Goal: Task Accomplishment & Management: Complete application form

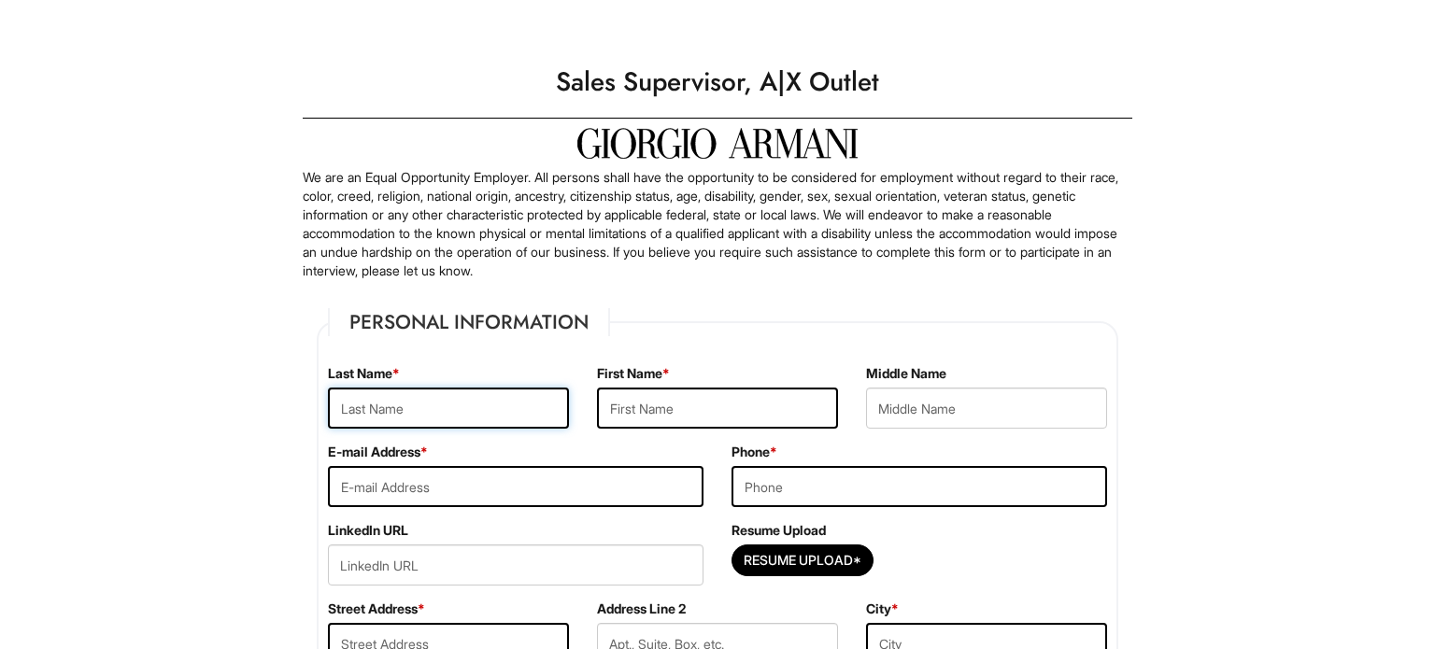
click at [466, 391] on input "text" at bounding box center [448, 408] width 241 height 41
type input "[PERSON_NAME]"
type input "[EMAIL_ADDRESS][DOMAIN_NAME]"
type input "9515757755"
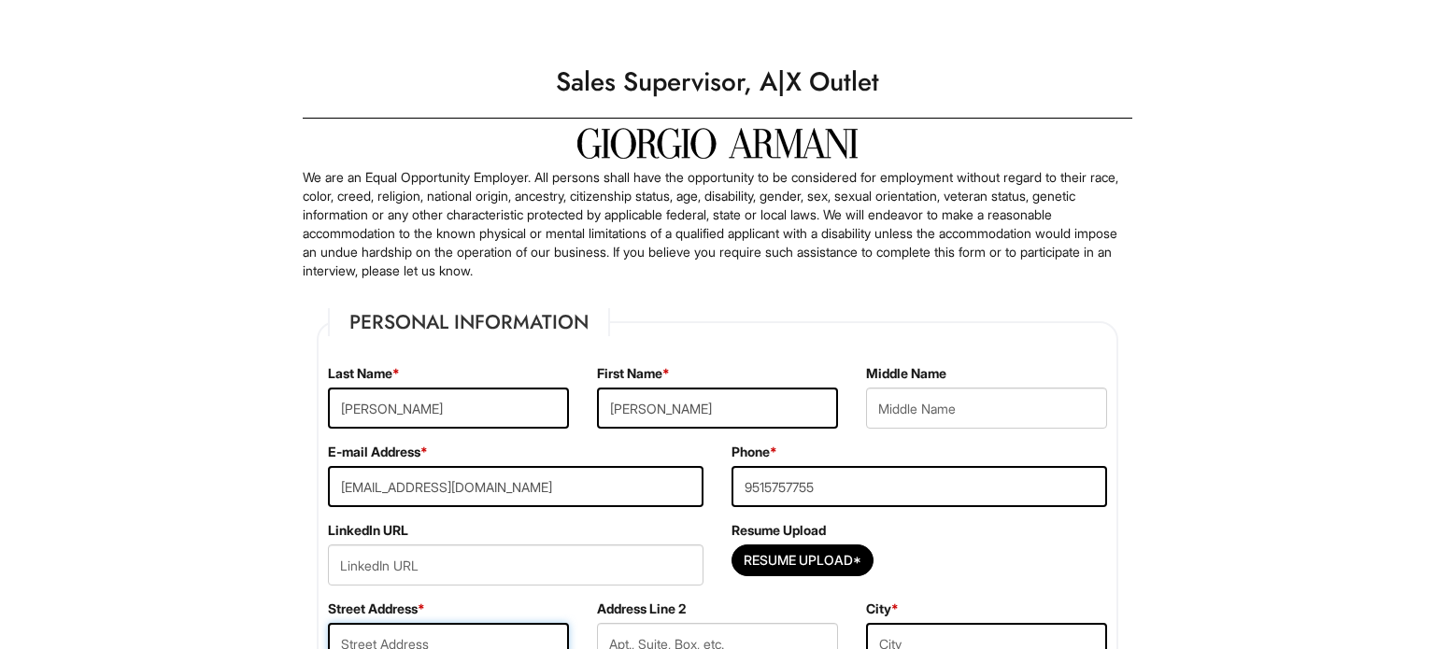
type input "[STREET_ADDRESS][PERSON_NAME]"
type input "Banning"
select select "CA"
type input "92220"
select select "United States of America"
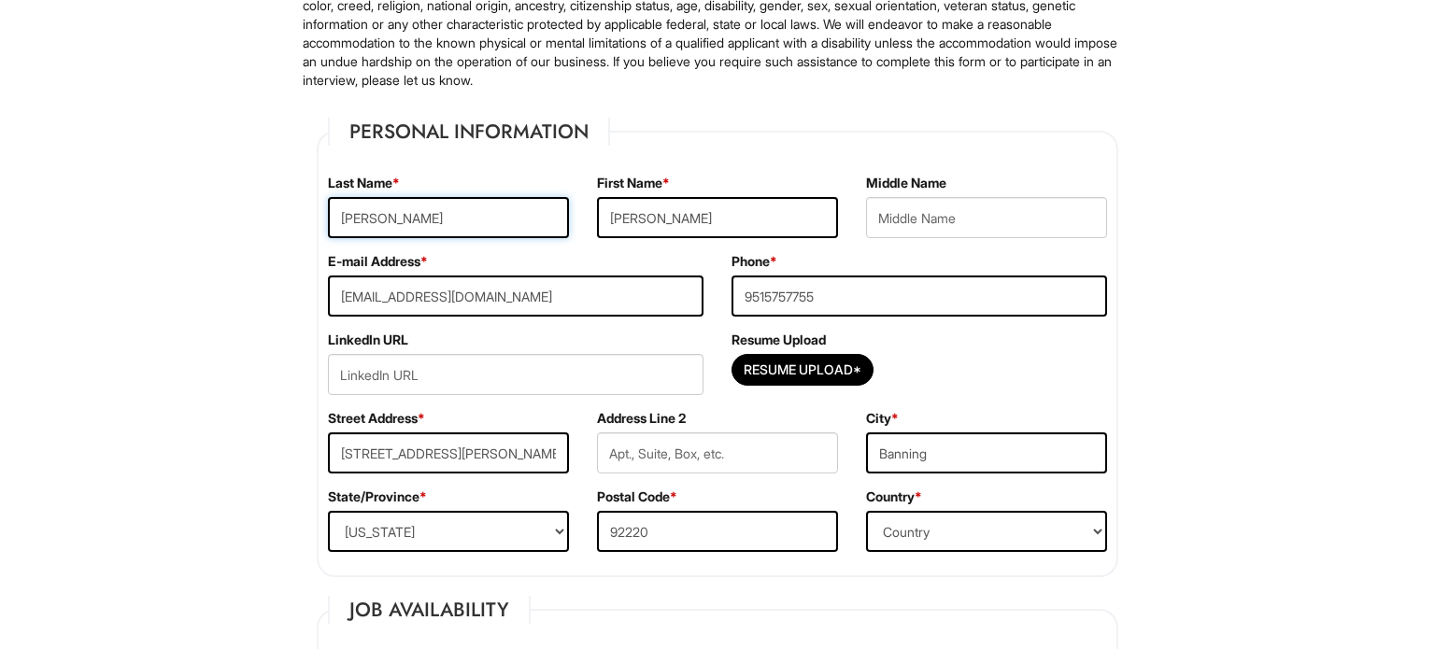
scroll to position [196, 0]
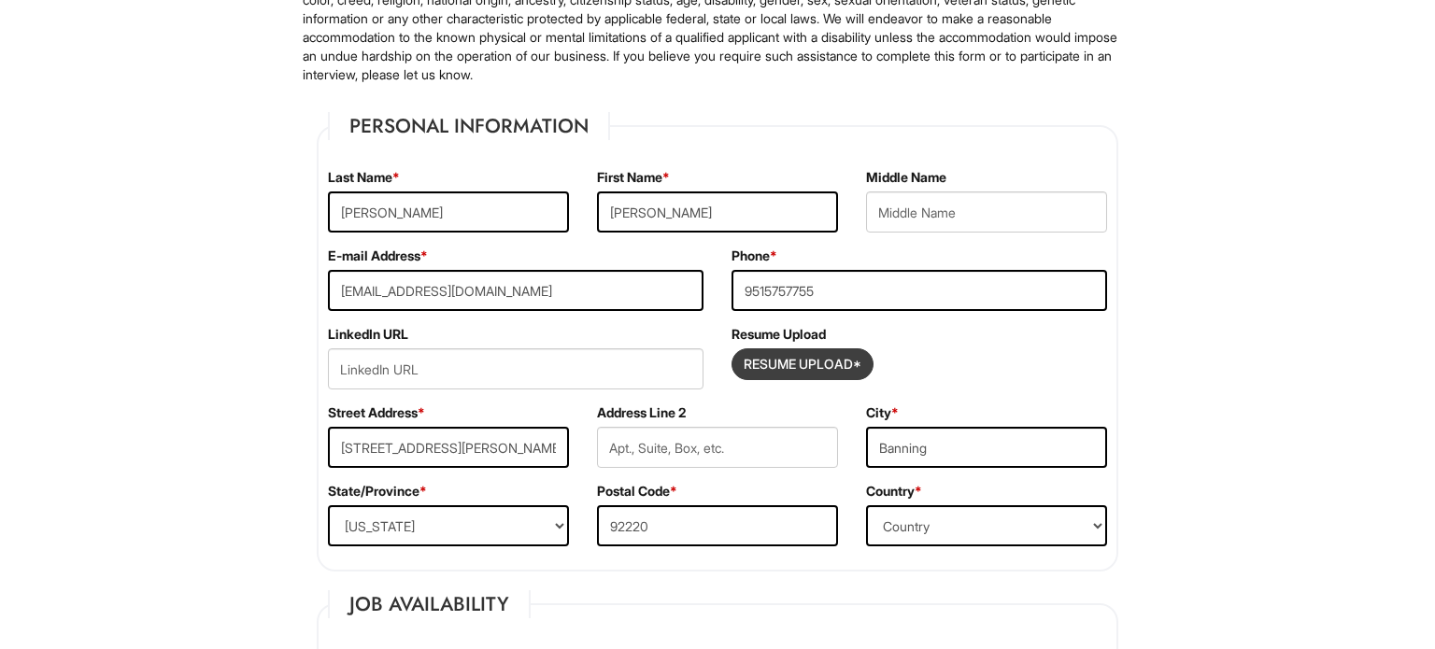
click at [797, 376] on input "Resume Upload*" at bounding box center [802, 364] width 140 height 30
type input "C:\fakepath\Resume (2).pdf"
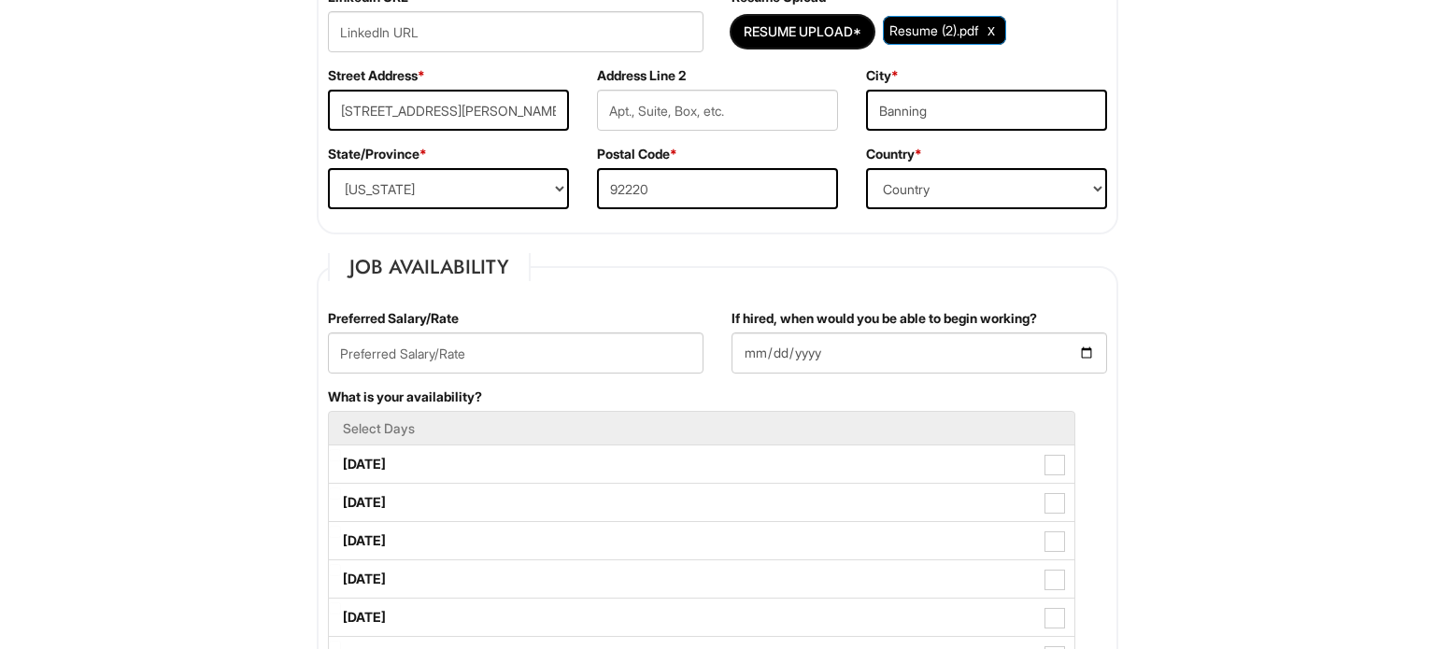
scroll to position [558, 0]
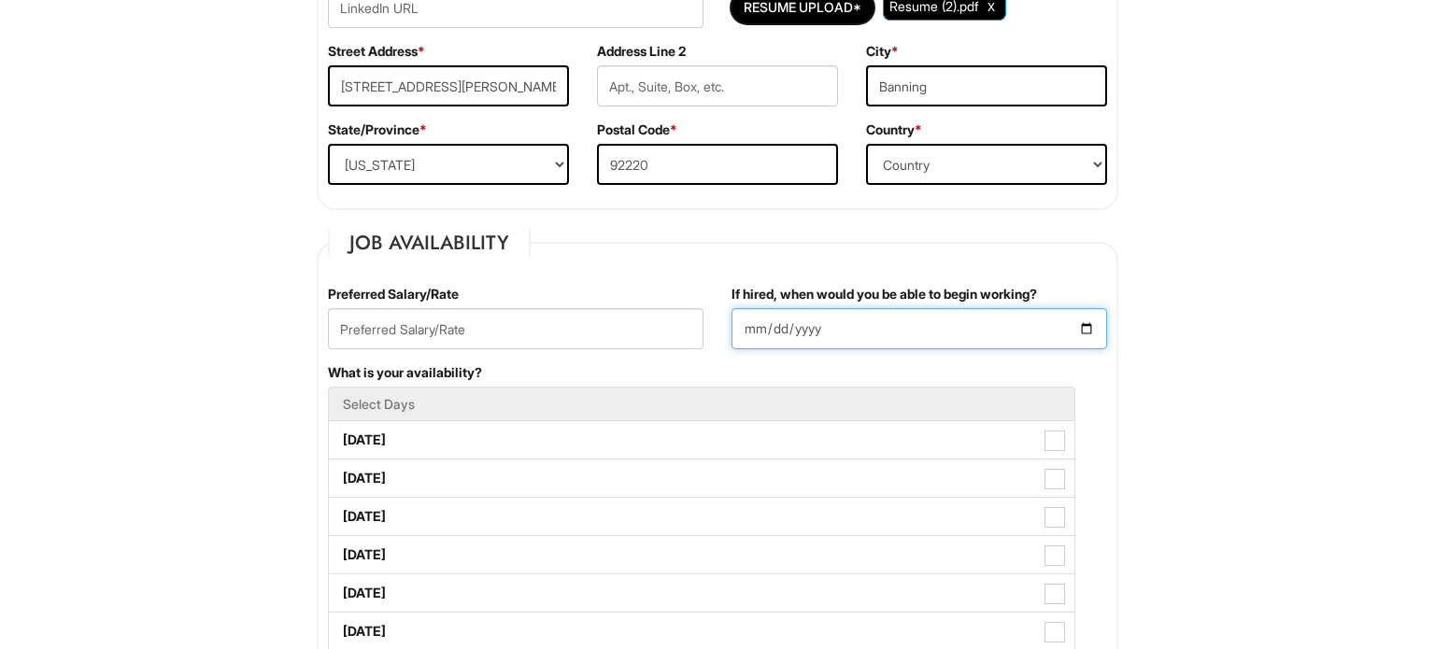
click at [1082, 326] on input "If hired, when would you be able to begin working?" at bounding box center [918, 328] width 375 height 41
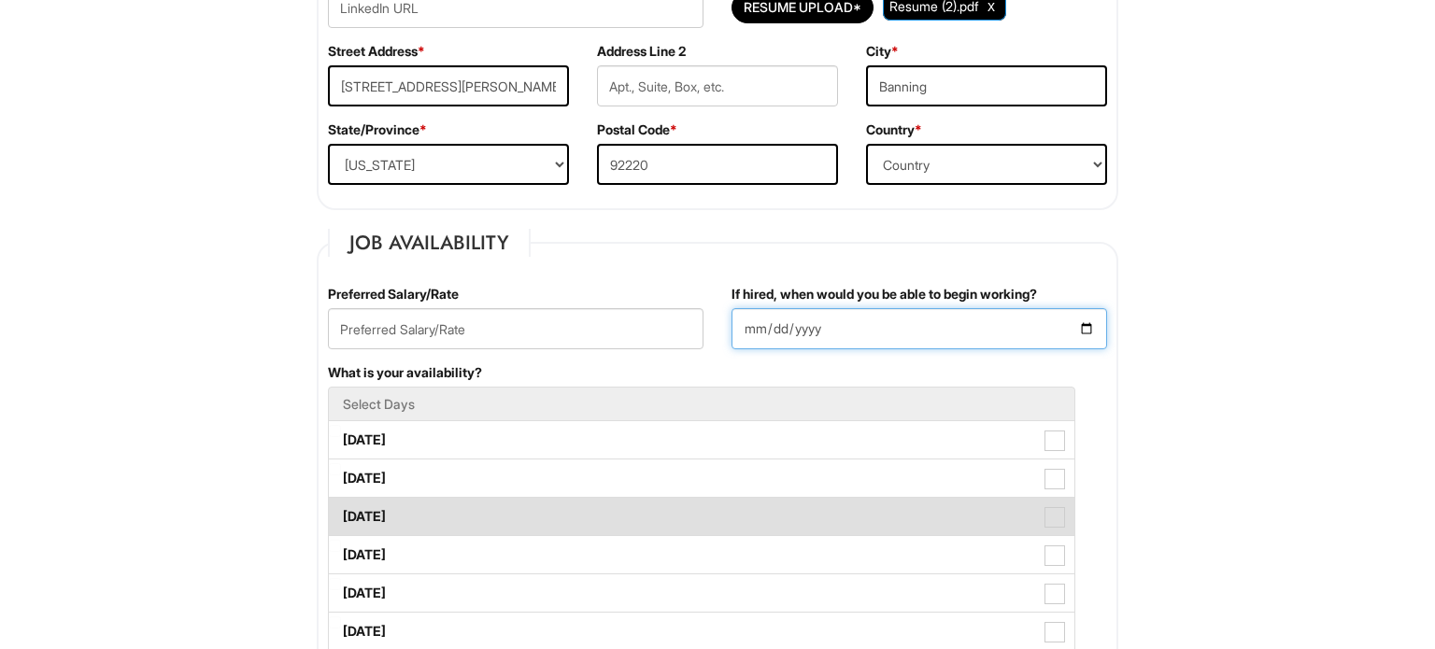
type input "2025-08-25"
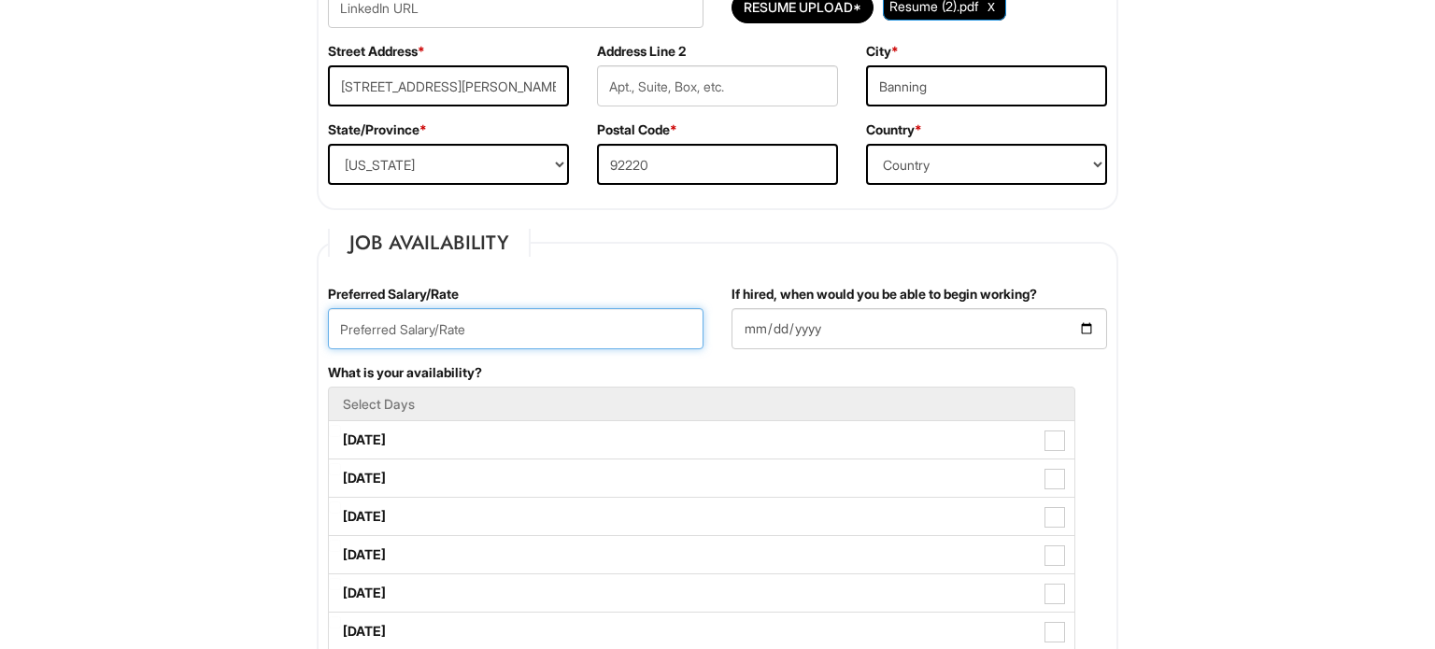
click at [515, 323] on input "text" at bounding box center [515, 328] width 375 height 41
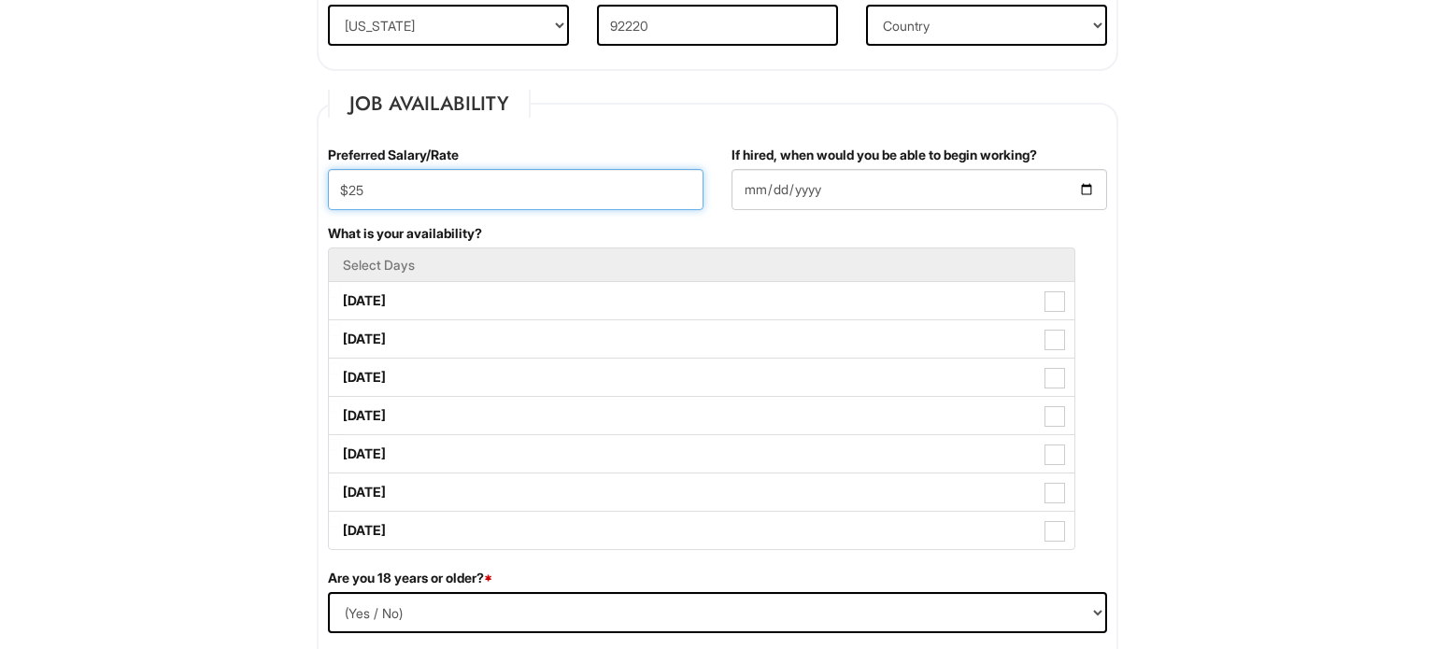
scroll to position [718, 0]
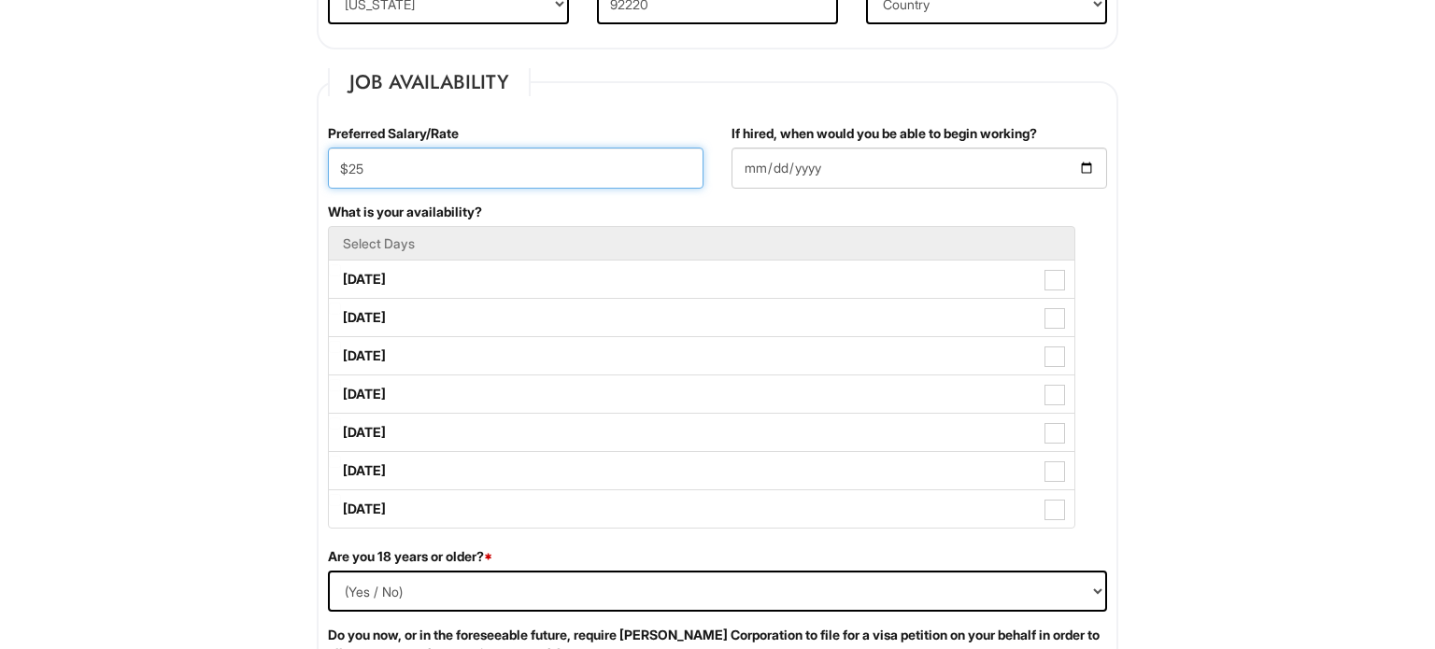
type input "$25"
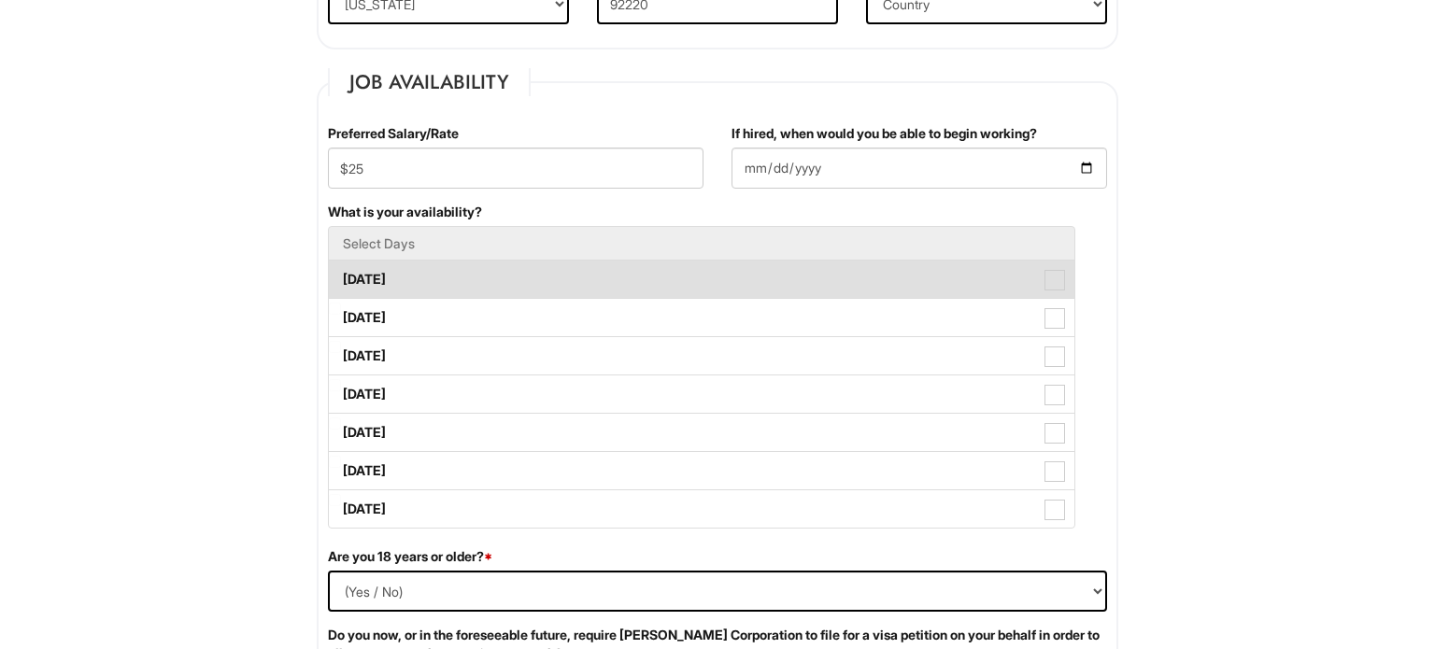
click at [408, 283] on label "Monday" at bounding box center [701, 279] width 745 height 37
click at [341, 276] on Available_Monday "Monday" at bounding box center [335, 270] width 12 height 12
checkbox Available_Monday "true"
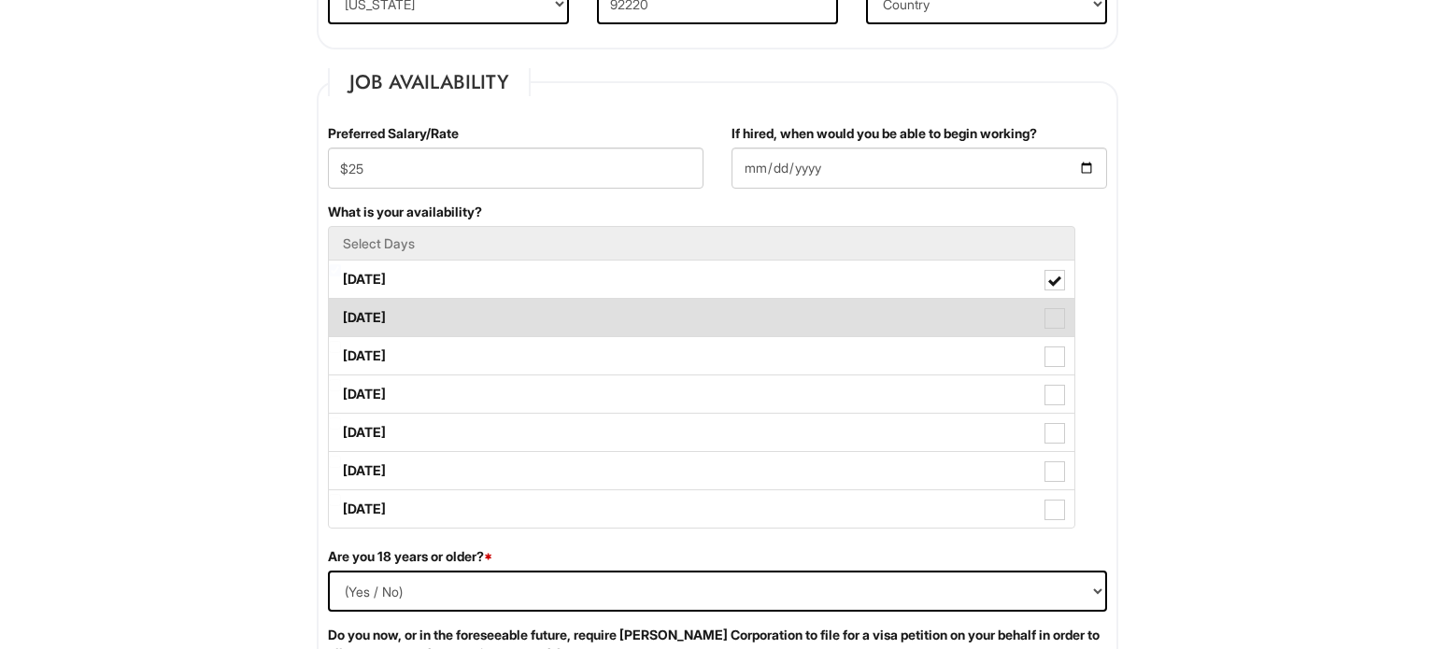
click at [826, 314] on label "Tuesday" at bounding box center [701, 317] width 745 height 37
click at [341, 314] on Available_Tuesday "Tuesday" at bounding box center [335, 309] width 12 height 12
checkbox Available_Tuesday "true"
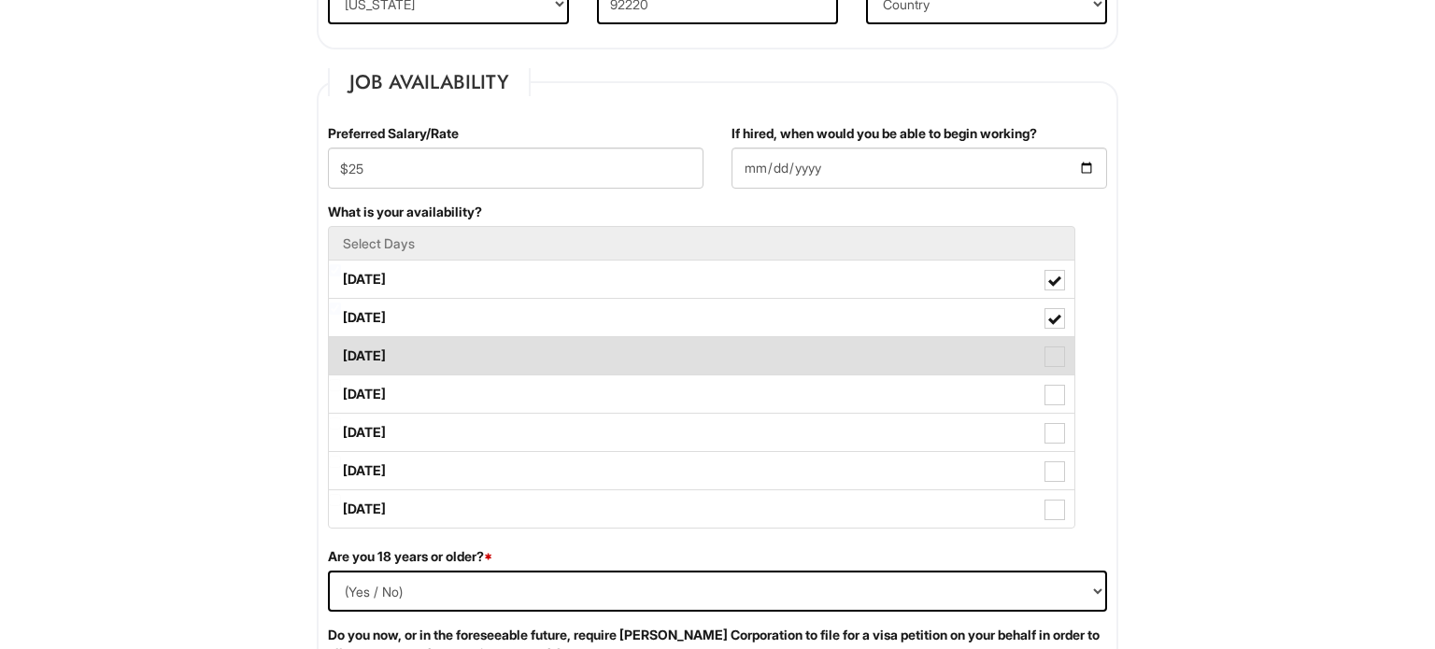
click at [822, 348] on label "Wednesday" at bounding box center [701, 355] width 745 height 37
click at [341, 348] on Available_Wednesday "Wednesday" at bounding box center [335, 347] width 12 height 12
checkbox Available_Wednesday "true"
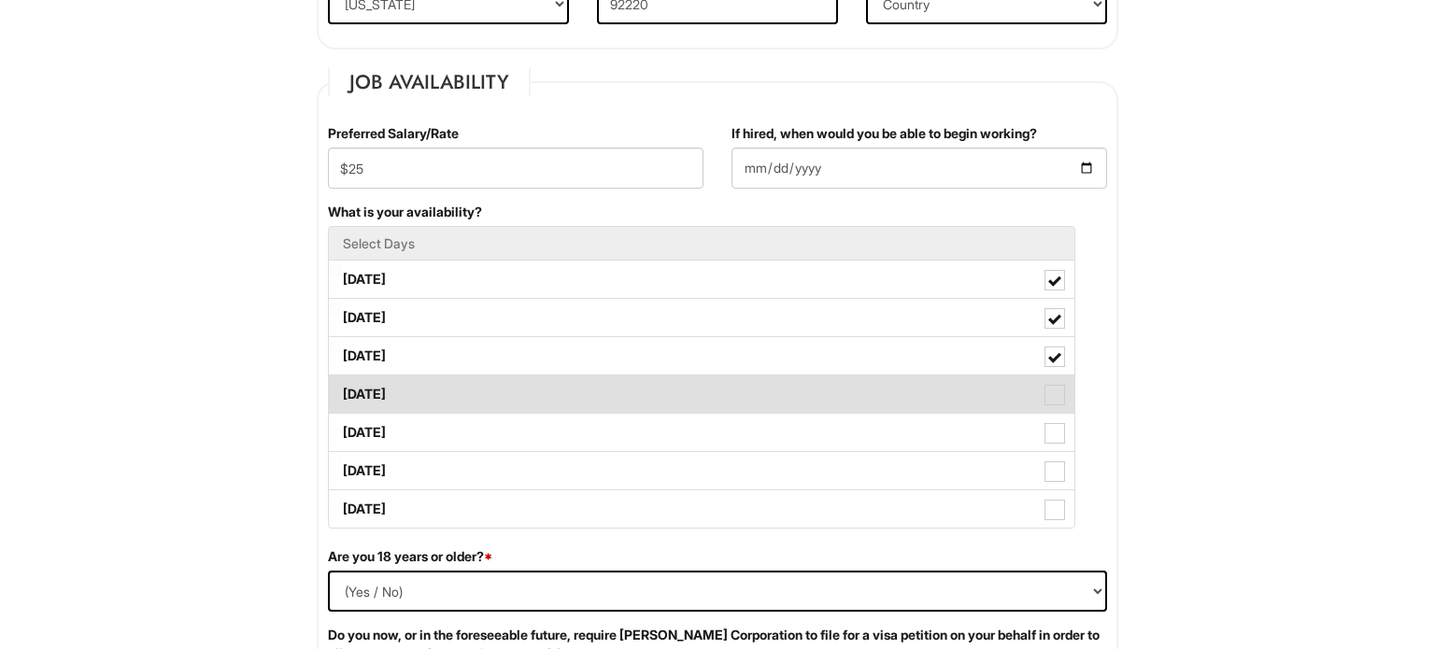
click at [813, 388] on label "Thursday" at bounding box center [701, 393] width 745 height 37
click at [341, 388] on Available_Thursday "Thursday" at bounding box center [335, 385] width 12 height 12
checkbox Available_Thursday "true"
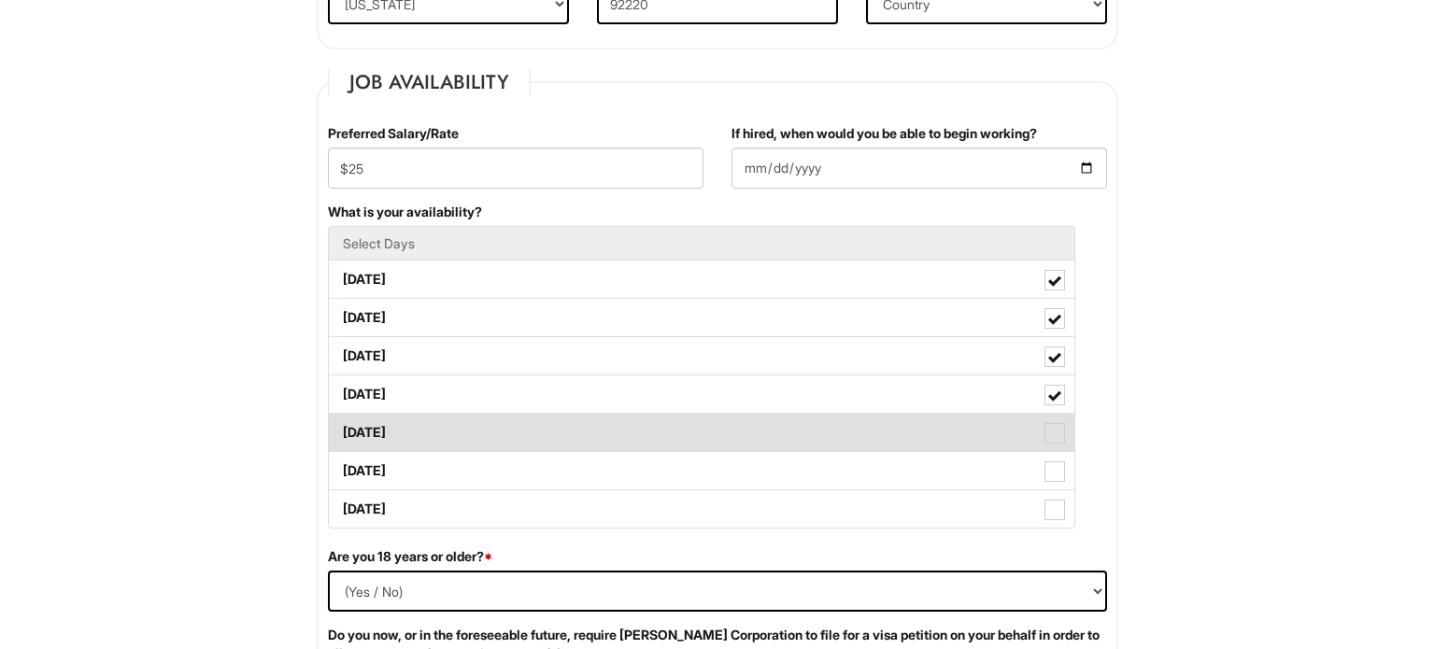
click at [813, 440] on label "Friday" at bounding box center [701, 432] width 745 height 37
click at [341, 430] on Available_Friday "Friday" at bounding box center [335, 423] width 12 height 12
checkbox Available_Friday "true"
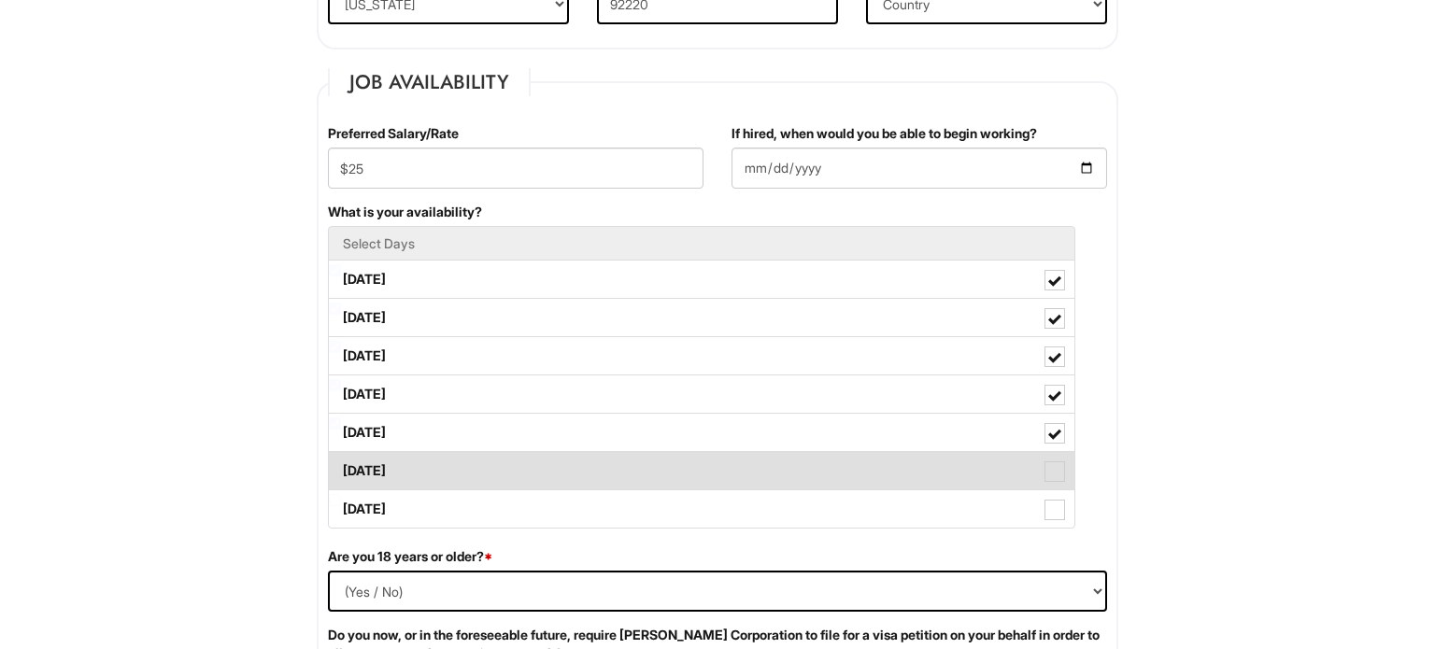
click at [803, 478] on label "Saturday" at bounding box center [701, 470] width 745 height 37
click at [341, 468] on Available_Saturday "Saturday" at bounding box center [335, 462] width 12 height 12
checkbox Available_Saturday "true"
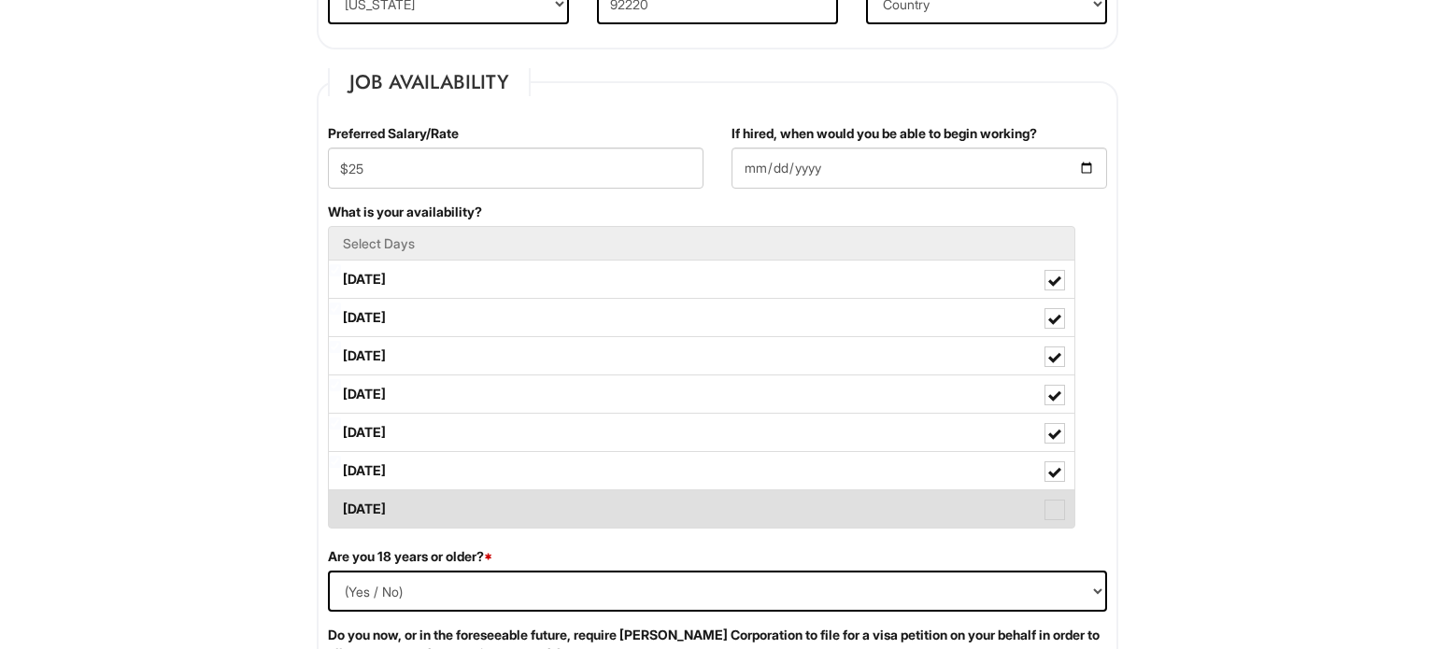
click at [799, 501] on label "Sunday" at bounding box center [701, 508] width 745 height 37
click at [341, 501] on Available_Sunday "Sunday" at bounding box center [335, 500] width 12 height 12
checkbox Available_Sunday "true"
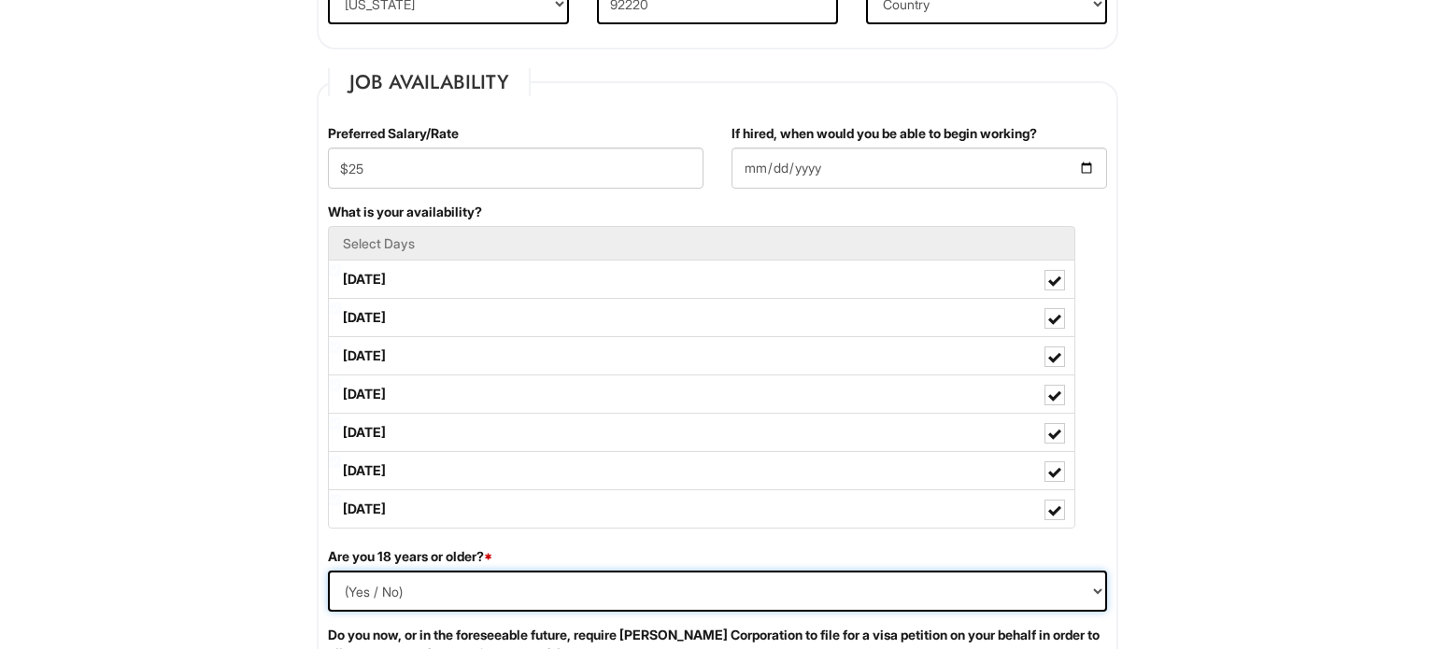
click at [387, 577] on select "(Yes / No) Yes No" at bounding box center [717, 591] width 779 height 41
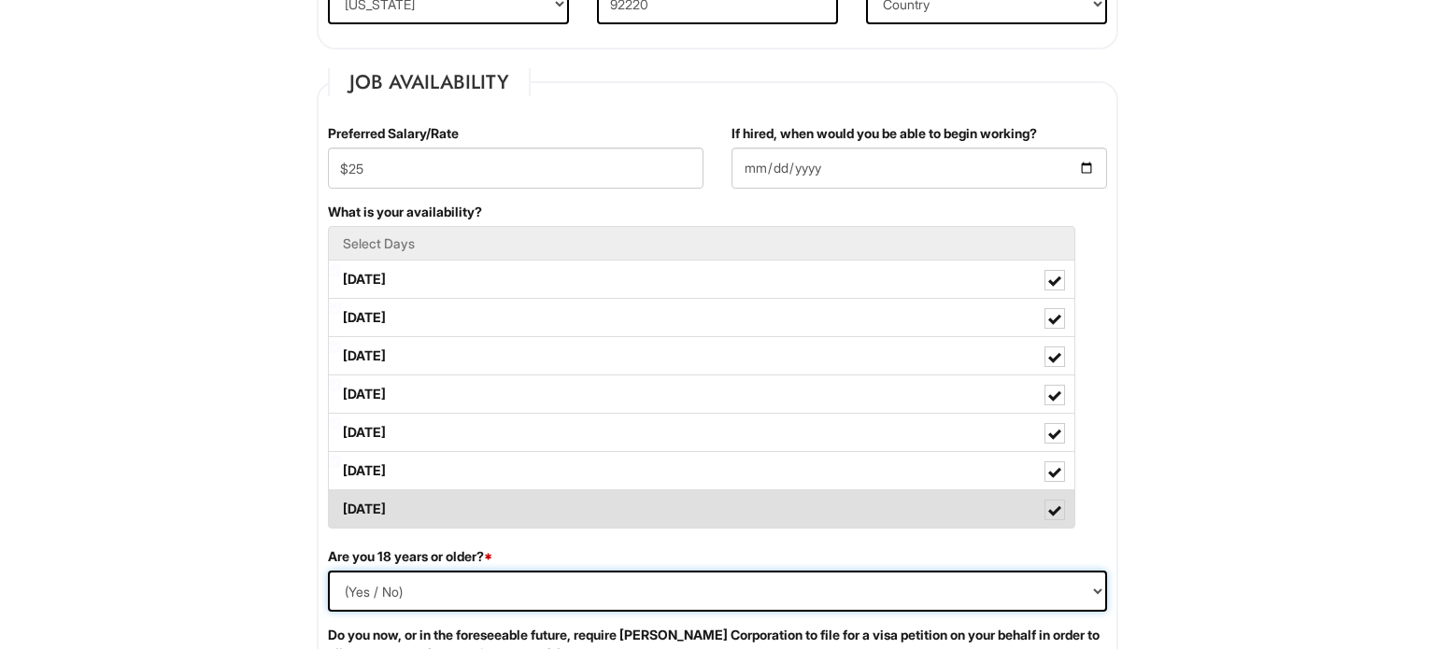
select select "Yes"
click at [328, 571] on select "(Yes / No) Yes No" at bounding box center [717, 591] width 779 height 41
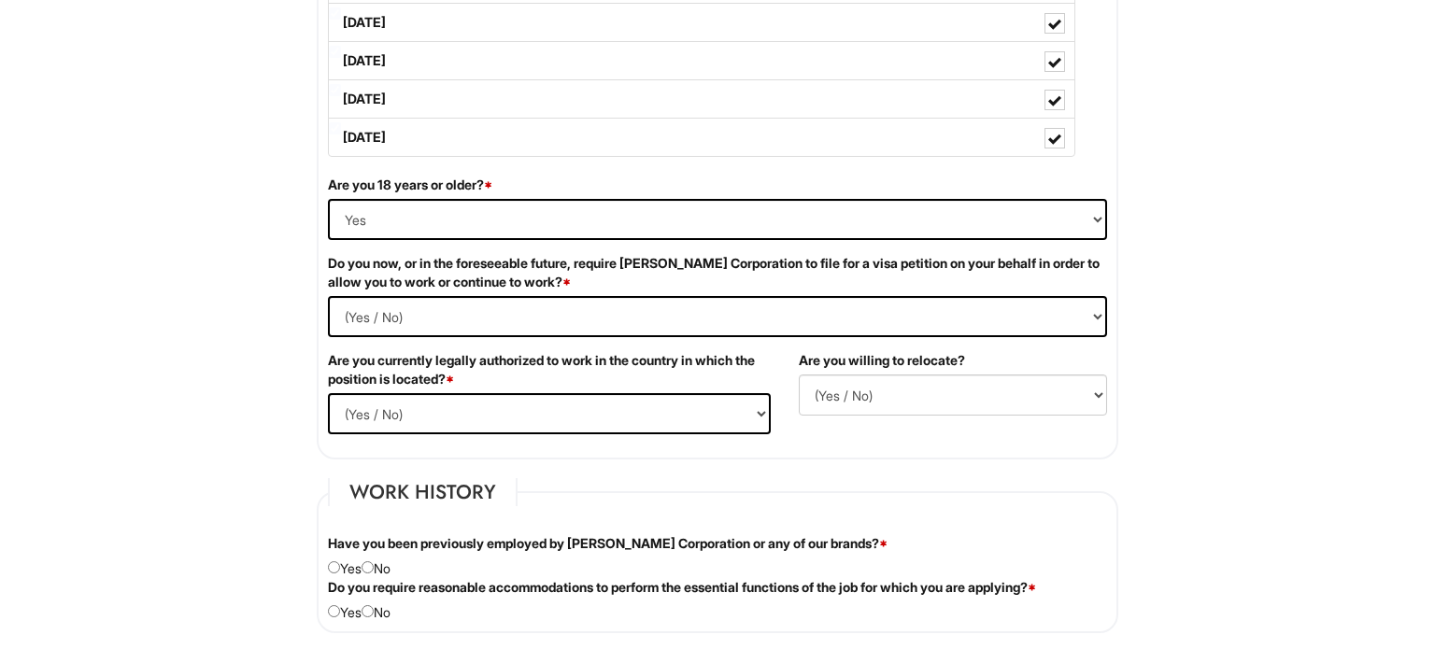
scroll to position [1095, 0]
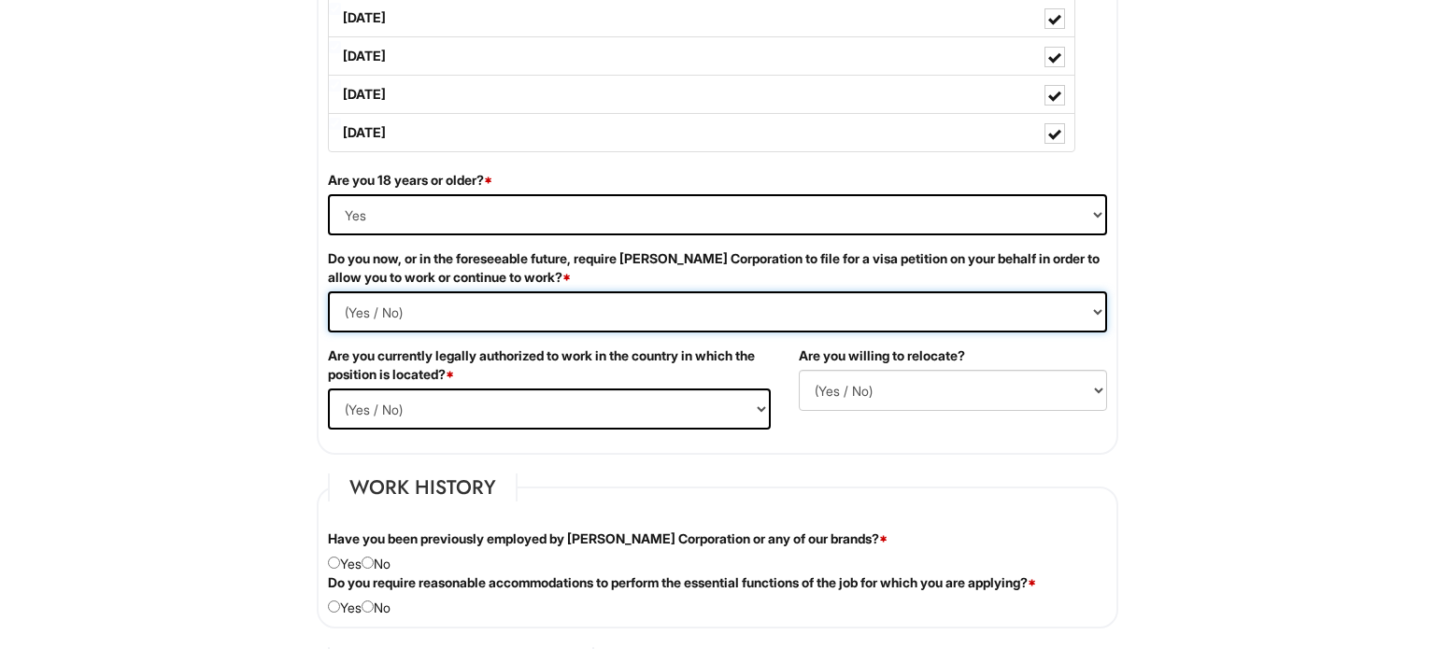
click at [429, 307] on Required "(Yes / No) Yes No" at bounding box center [717, 311] width 779 height 41
select Required "No"
click at [328, 291] on Required "(Yes / No) Yes No" at bounding box center [717, 311] width 779 height 41
click at [427, 410] on select "(Yes / No) Yes No" at bounding box center [549, 409] width 443 height 41
select select "Yes"
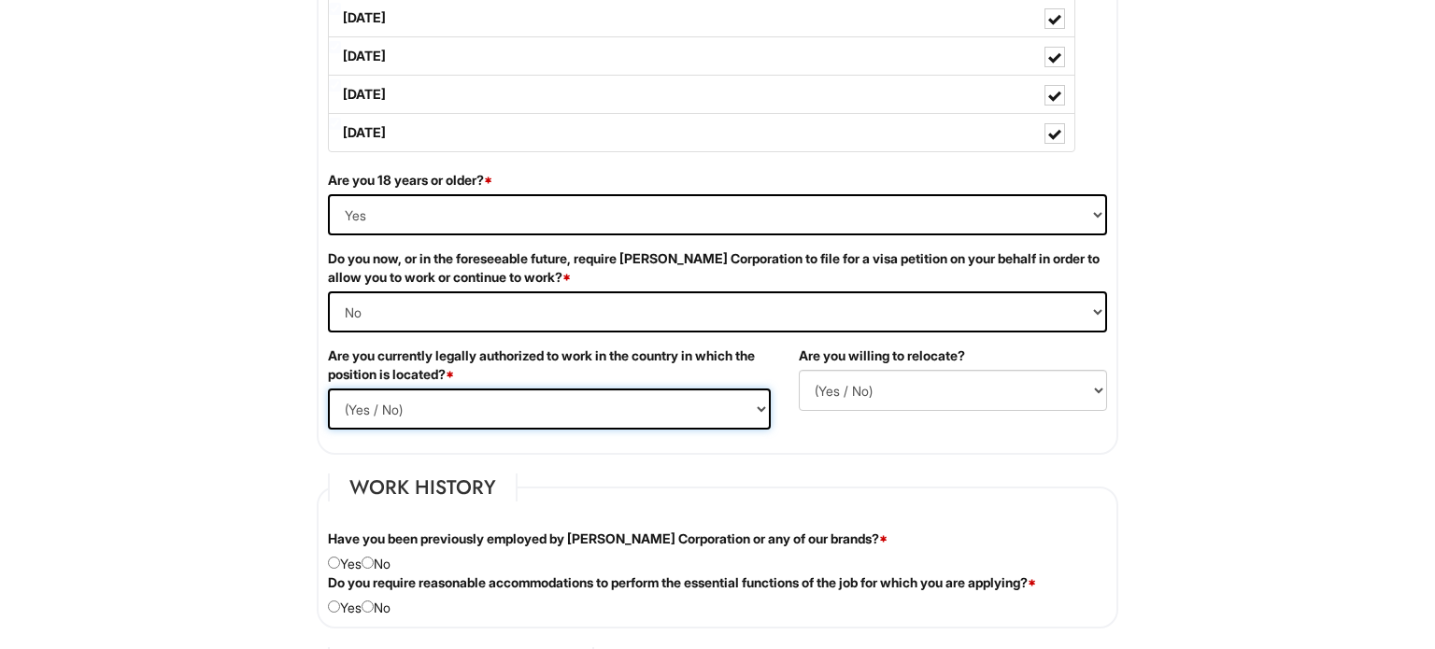
click at [328, 389] on select "(Yes / No) Yes No" at bounding box center [549, 409] width 443 height 41
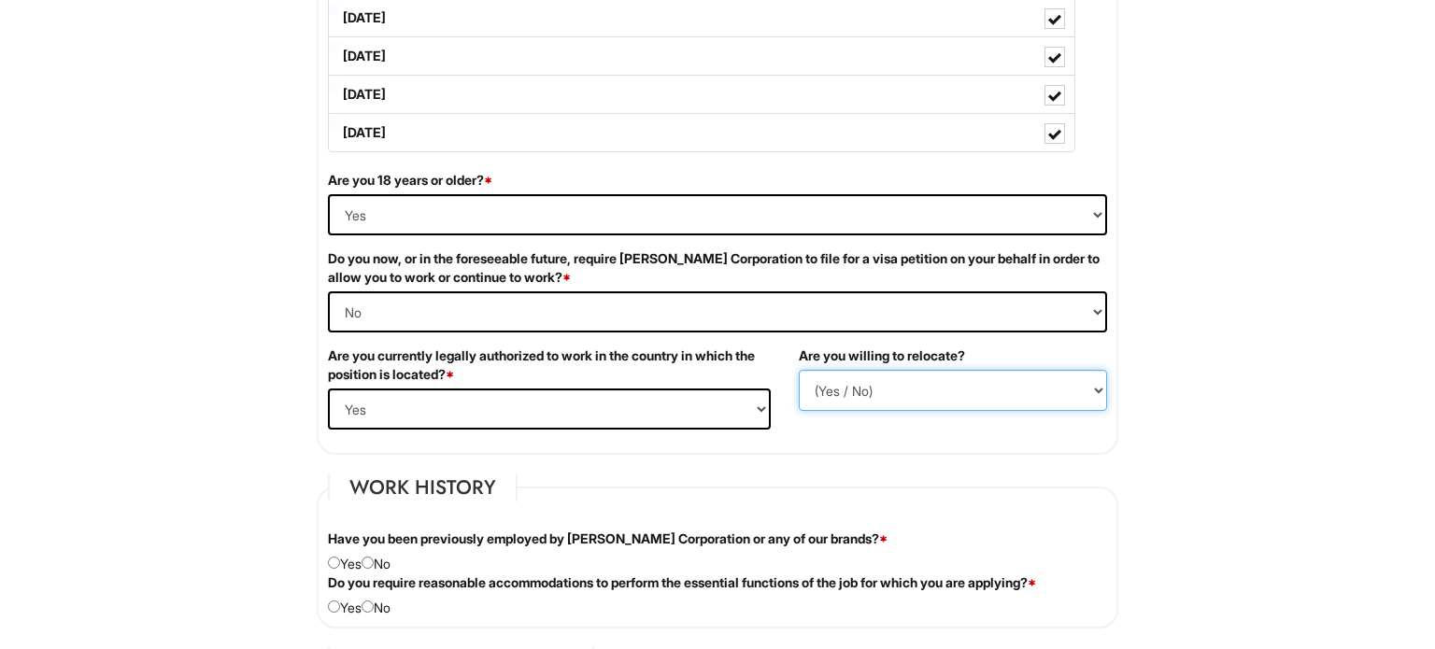
click at [839, 386] on select "(Yes / No) No Yes" at bounding box center [953, 390] width 308 height 41
select select "N"
click at [799, 370] on select "(Yes / No) No Yes" at bounding box center [953, 390] width 308 height 41
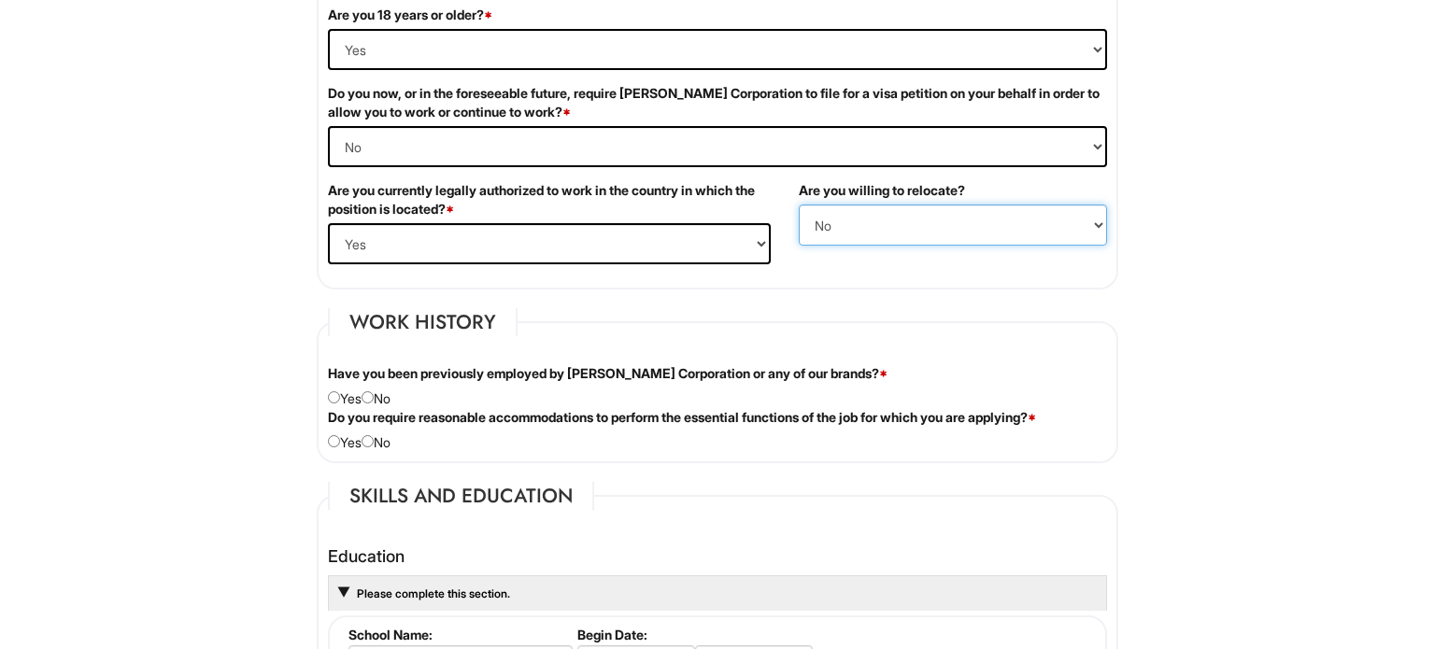
scroll to position [1266, 0]
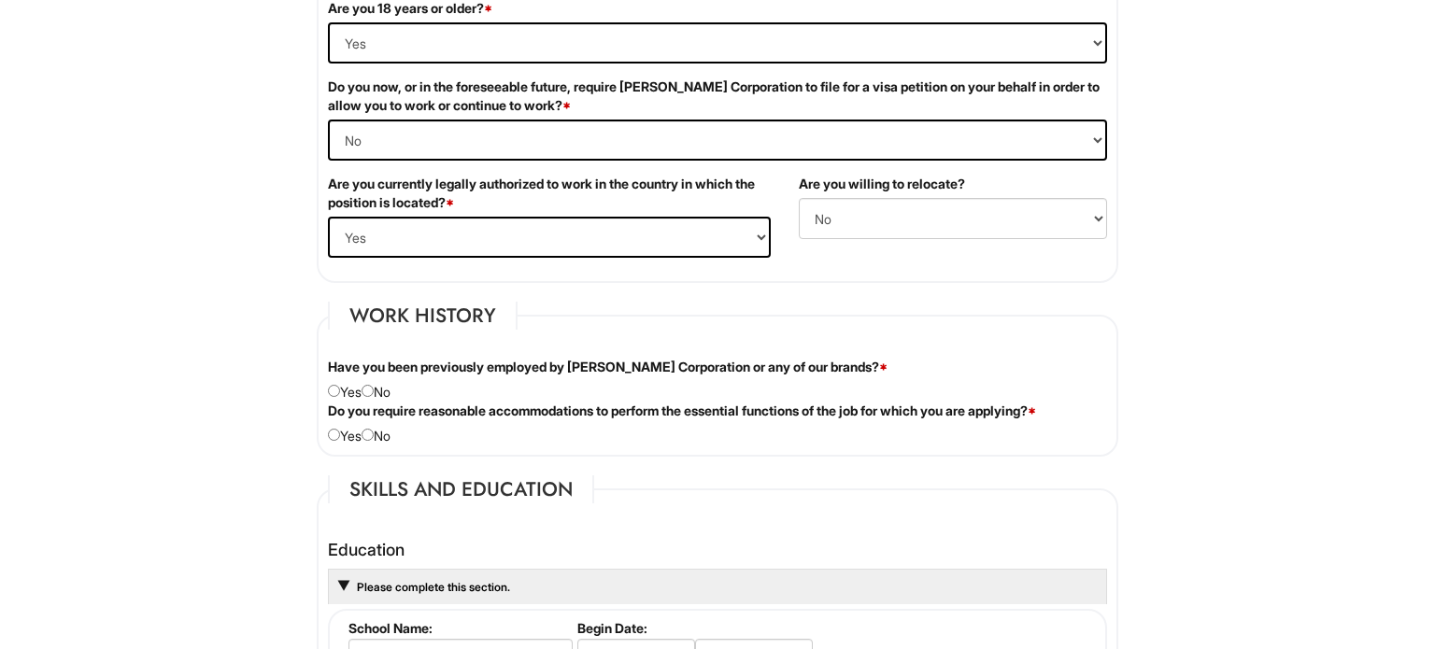
click at [382, 388] on div "Have you been previously employed by Giorgio Armani Corporation or any of our b…" at bounding box center [717, 380] width 807 height 44
click at [381, 387] on div "Have you been previously employed by Giorgio Armani Corporation or any of our b…" at bounding box center [717, 380] width 807 height 44
click at [374, 385] on input "radio" at bounding box center [367, 391] width 12 height 12
radio input "true"
click at [374, 433] on input "radio" at bounding box center [367, 435] width 12 height 12
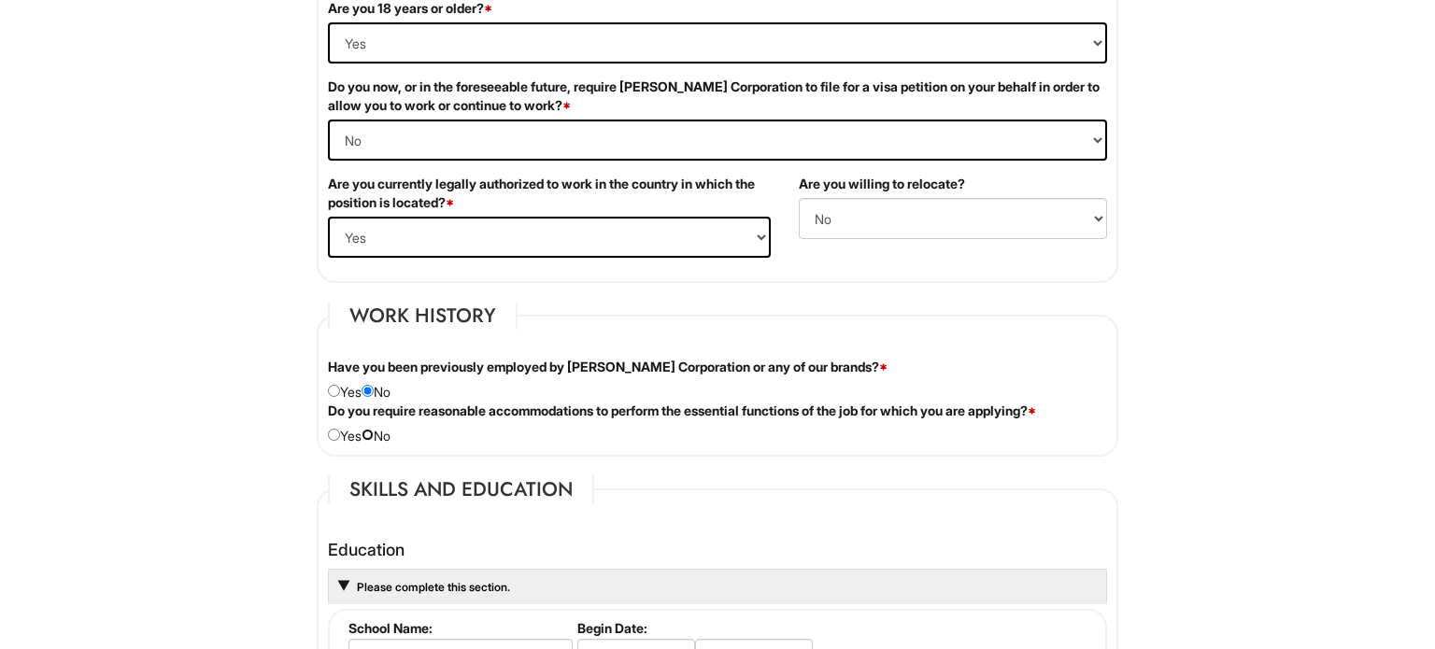
radio input "true"
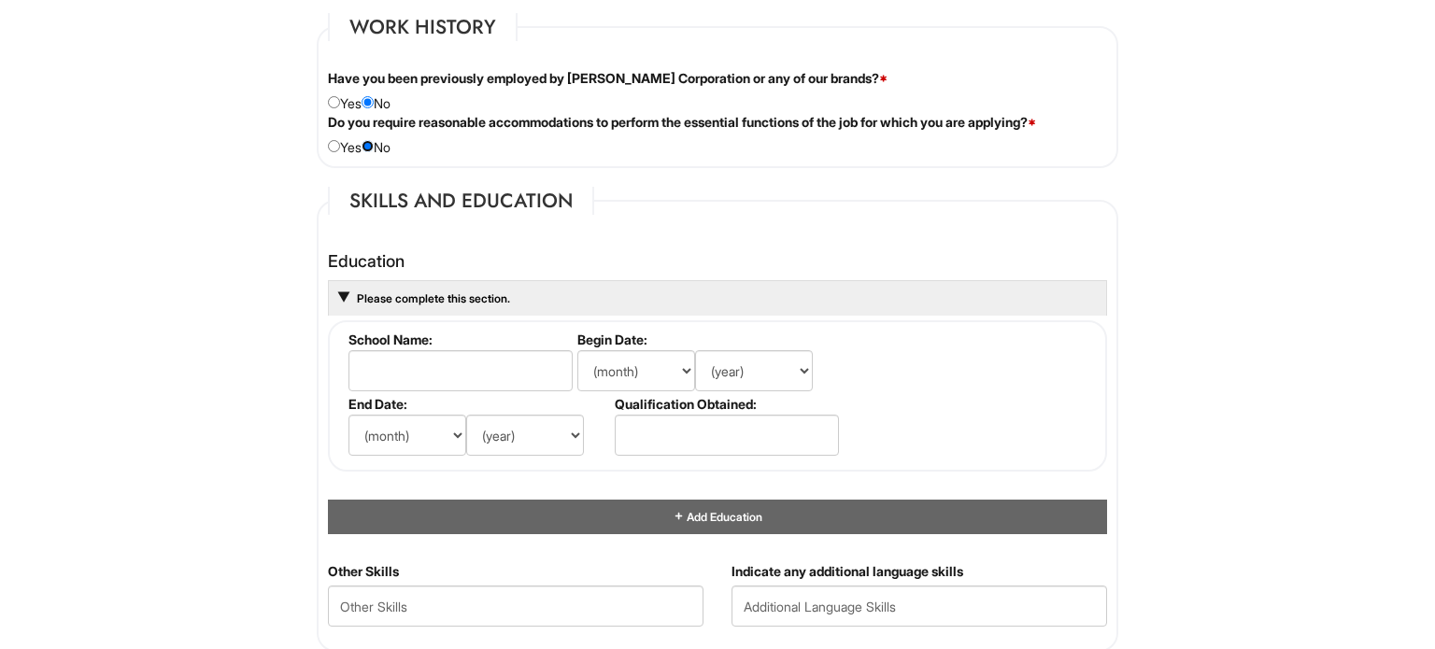
scroll to position [1557, 0]
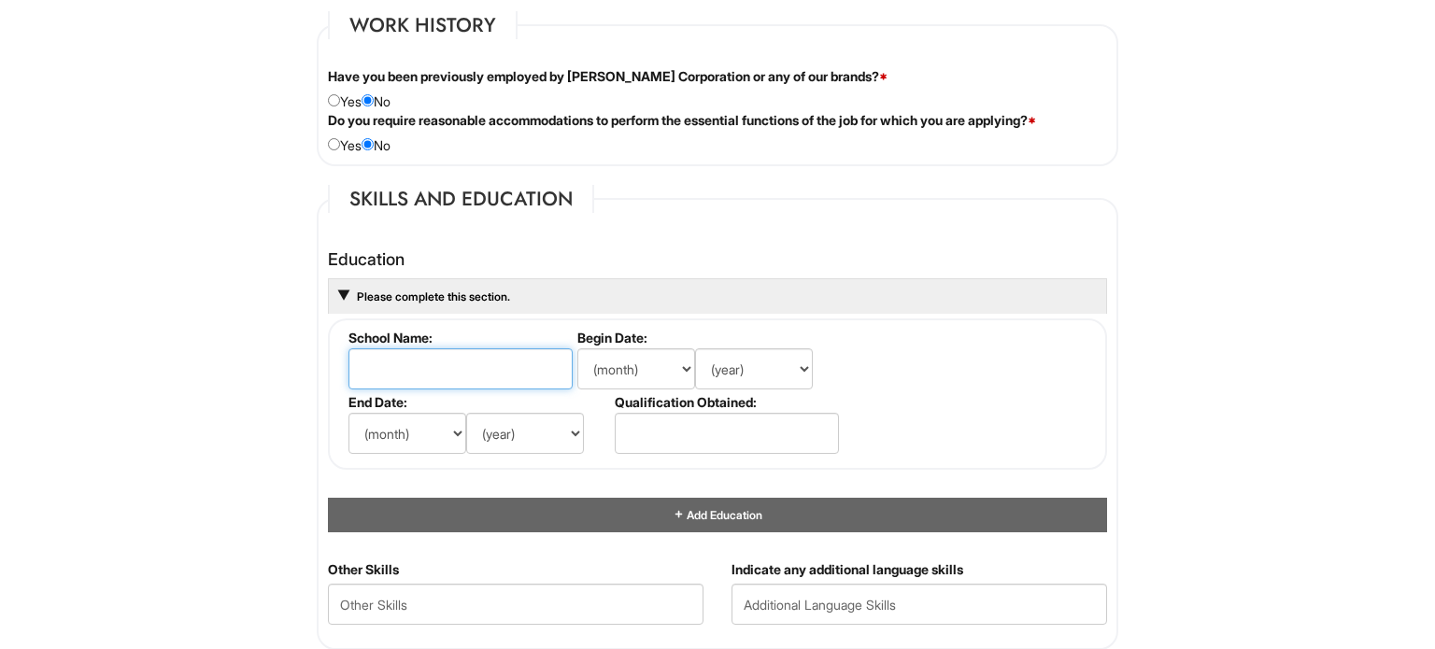
click at [480, 358] on input "text" at bounding box center [460, 368] width 224 height 41
type input "Beaumont High"
select select "6"
select select "2011"
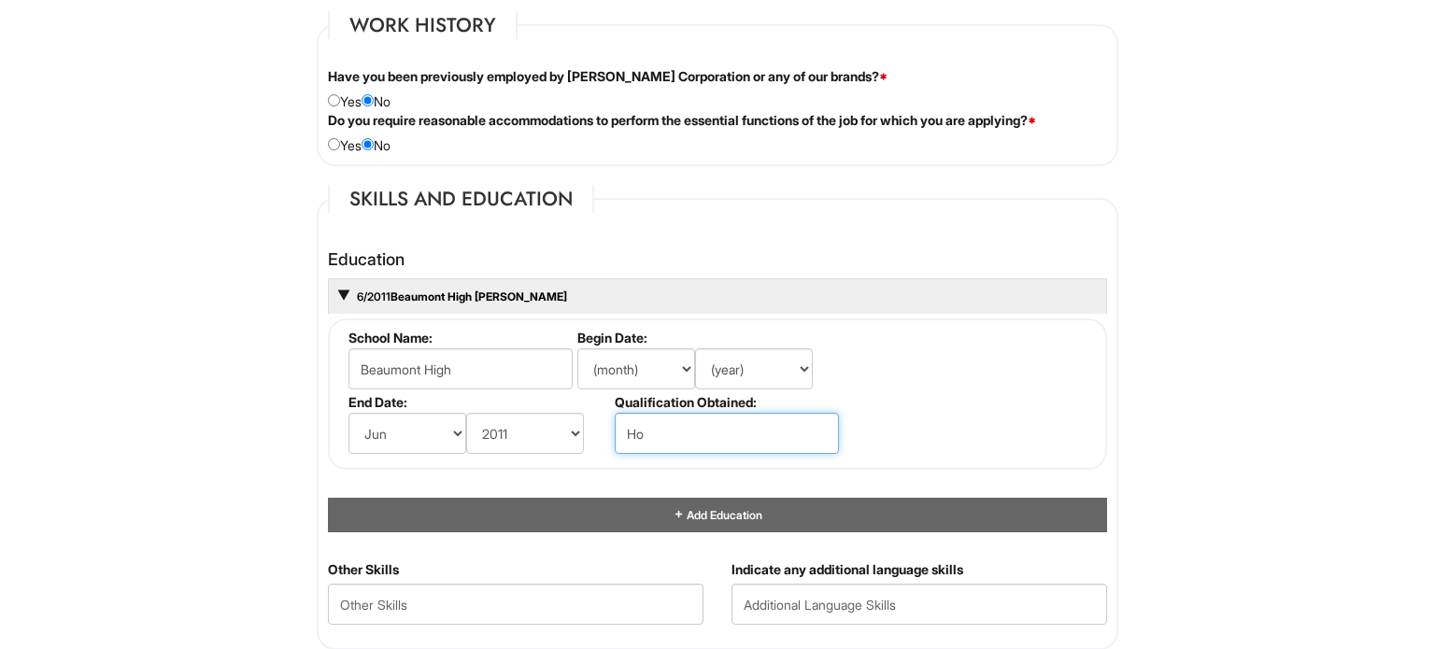
type input "H"
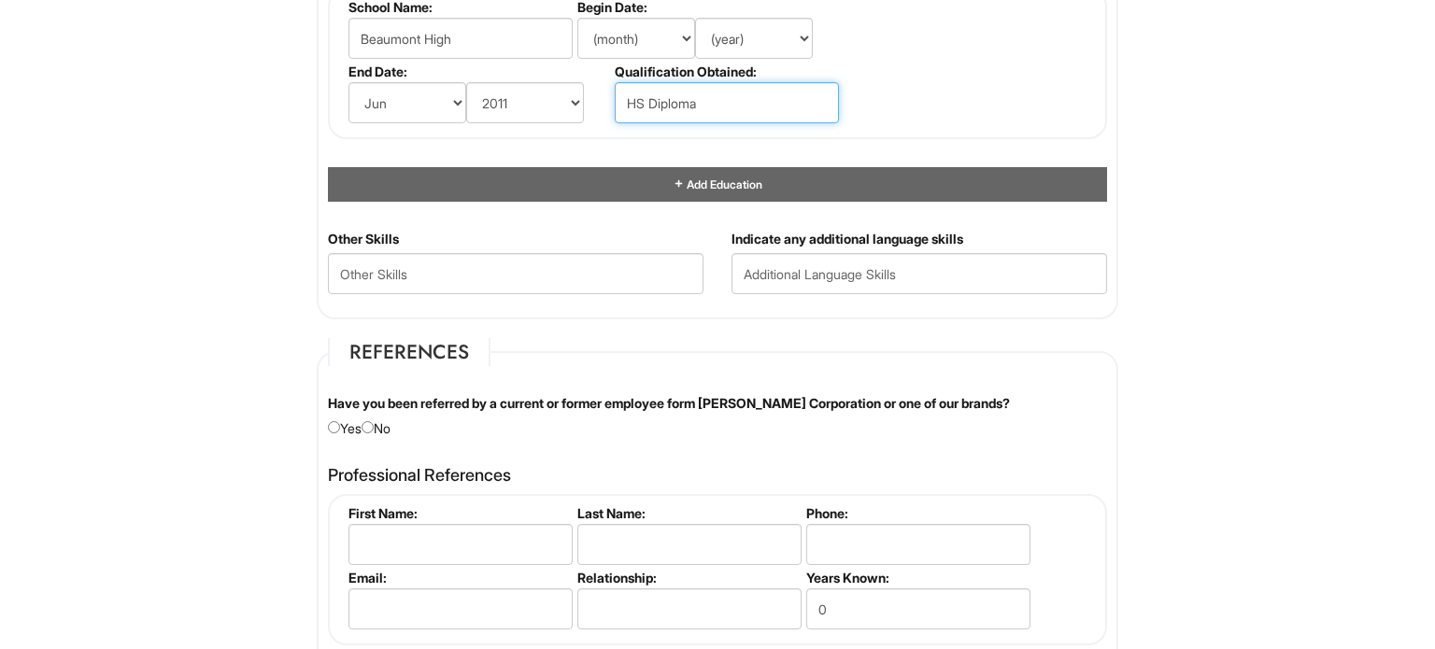
scroll to position [1891, 0]
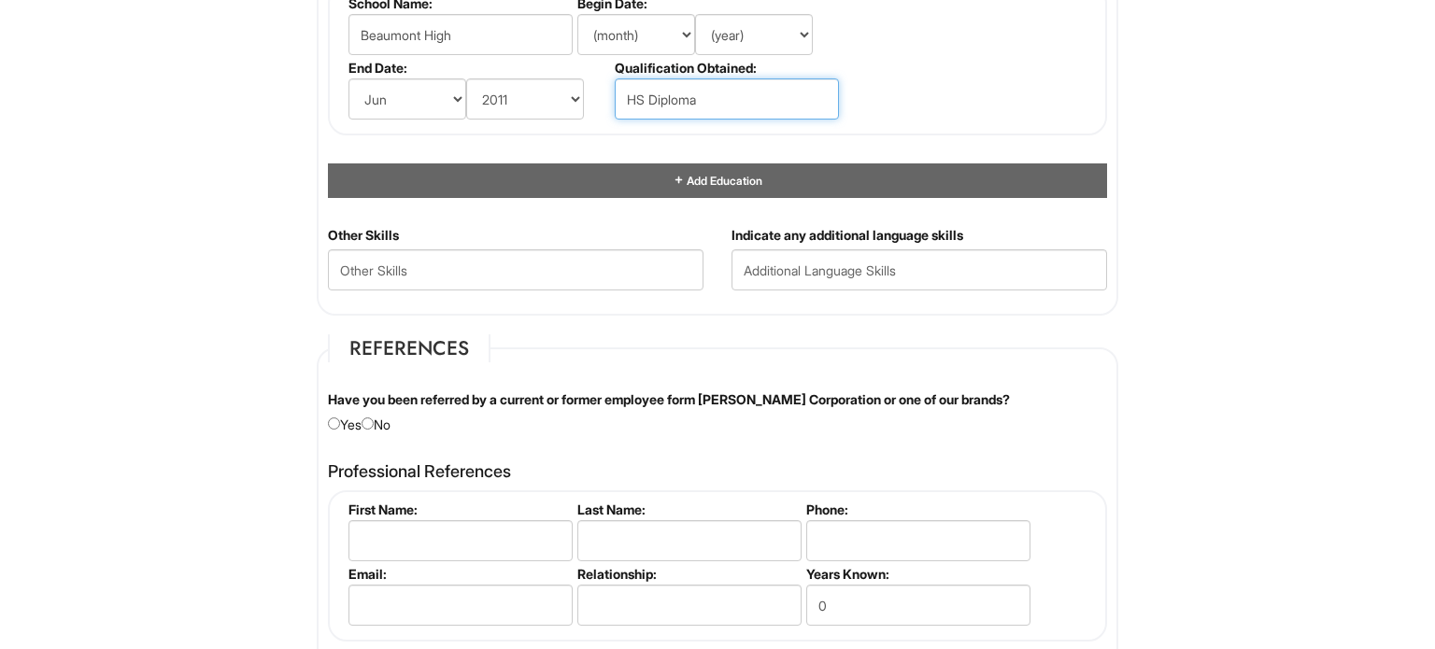
type input "HS Diploma"
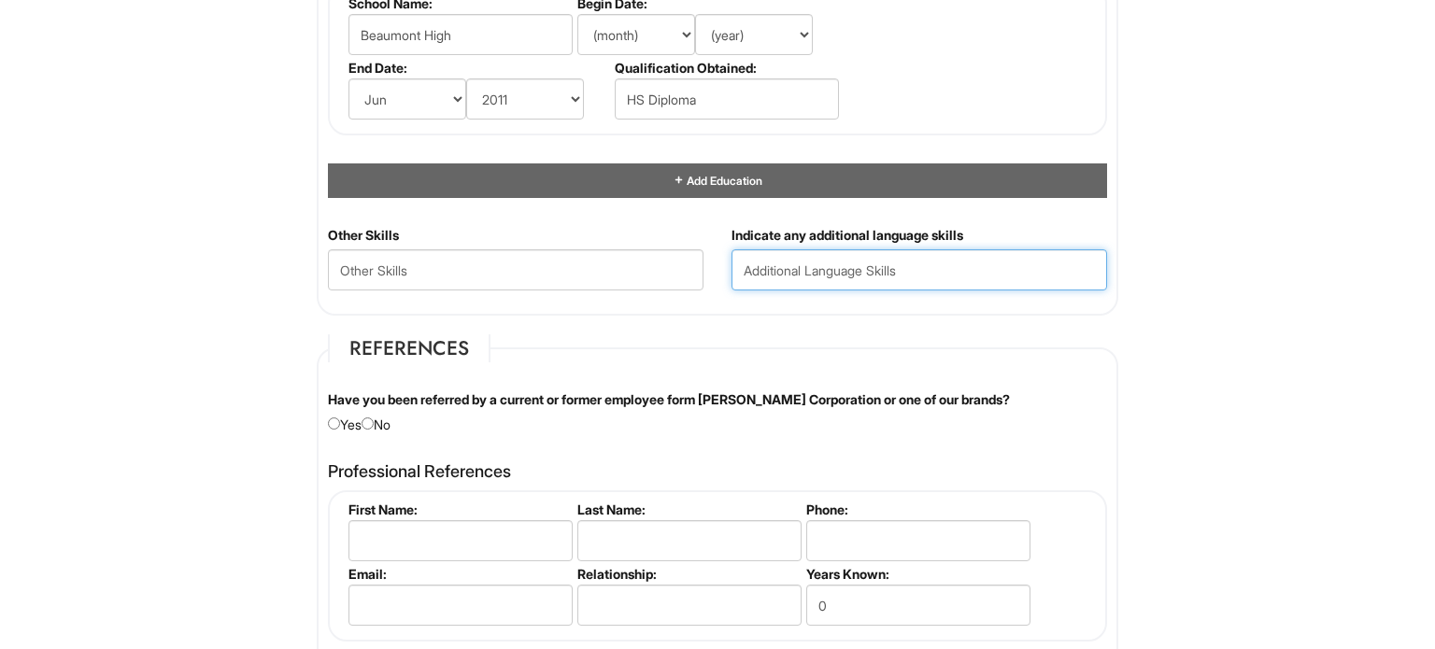
click at [794, 271] on input "text" at bounding box center [918, 269] width 375 height 41
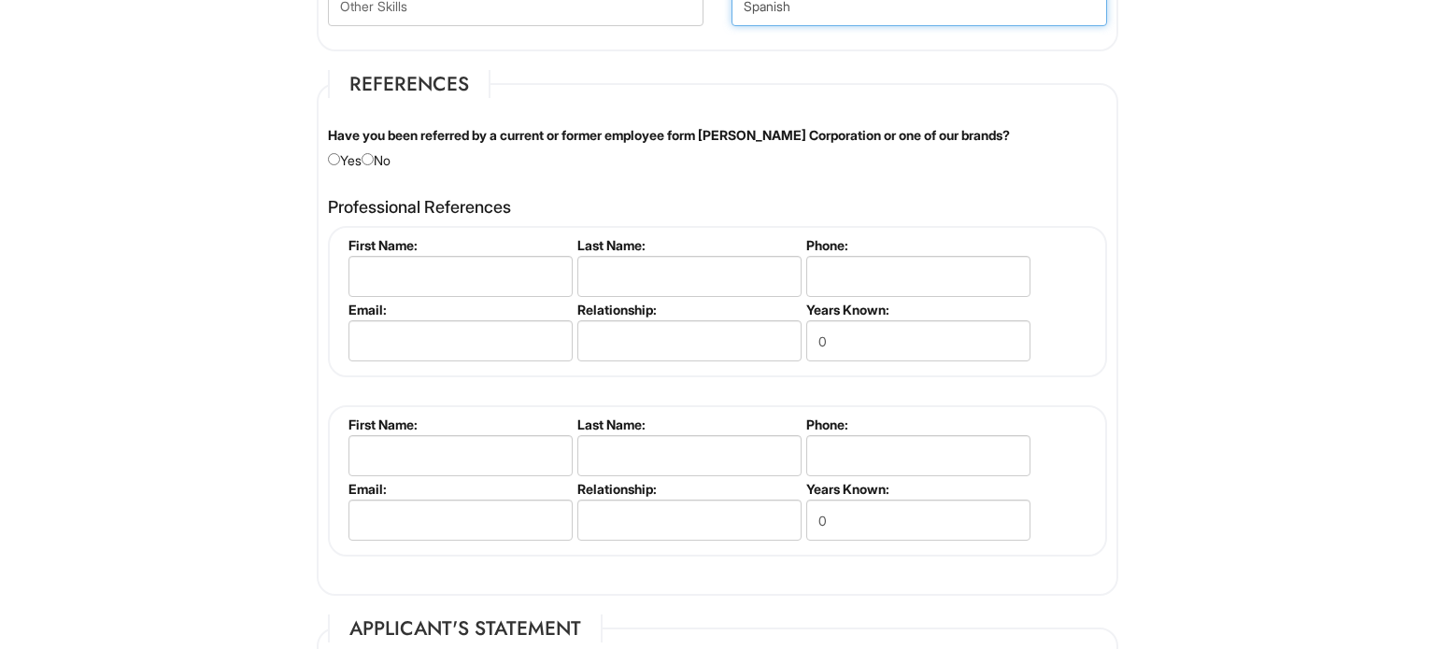
scroll to position [2159, 0]
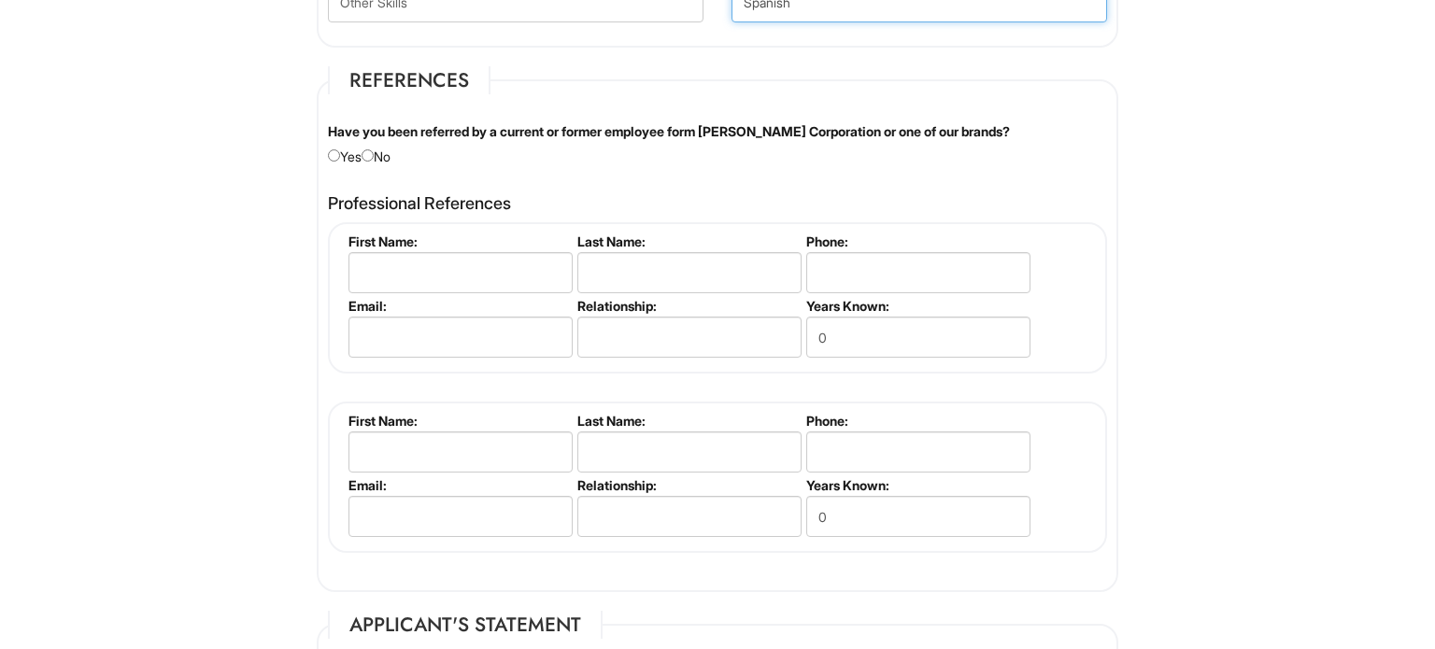
type input "Spanish"
click at [376, 157] on div "Have you been referred by a current or former employee form Giorgio Armani Corp…" at bounding box center [717, 144] width 807 height 44
click at [374, 149] on input "radio" at bounding box center [367, 155] width 12 height 12
radio input "true"
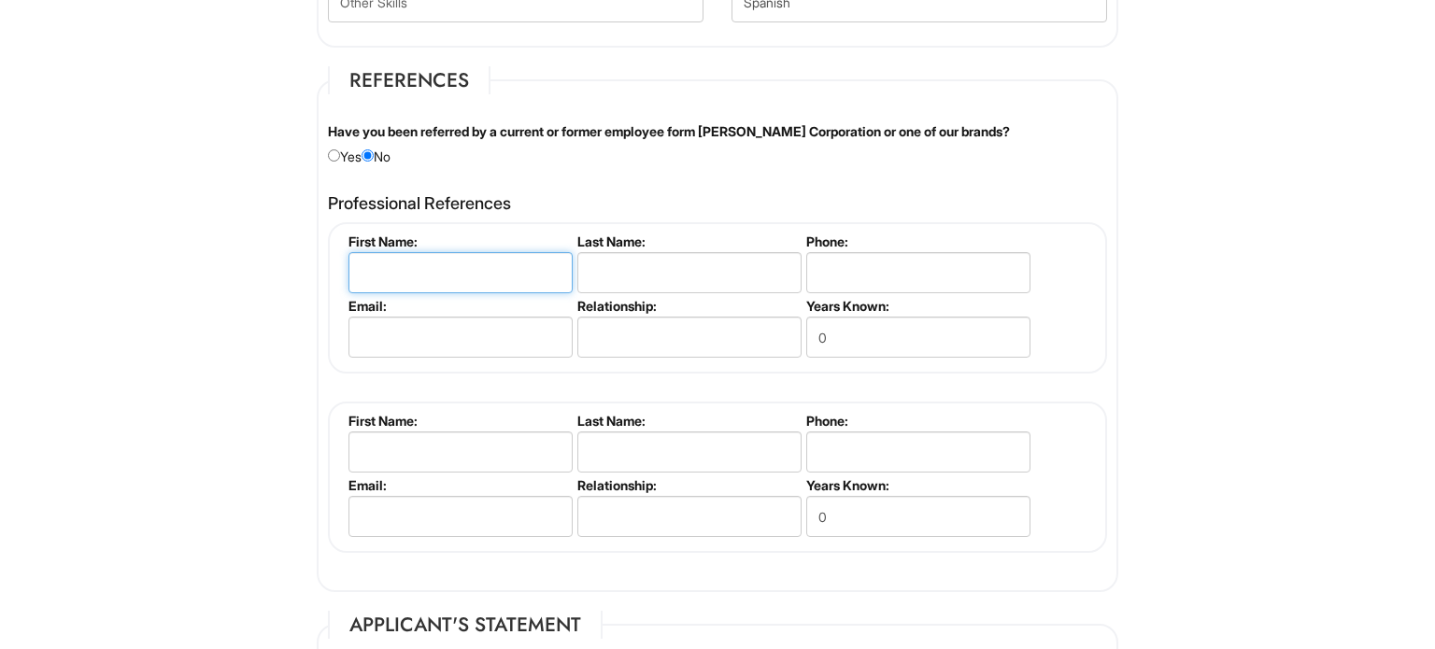
click at [438, 276] on input "text" at bounding box center [460, 272] width 224 height 41
type input "Marco"
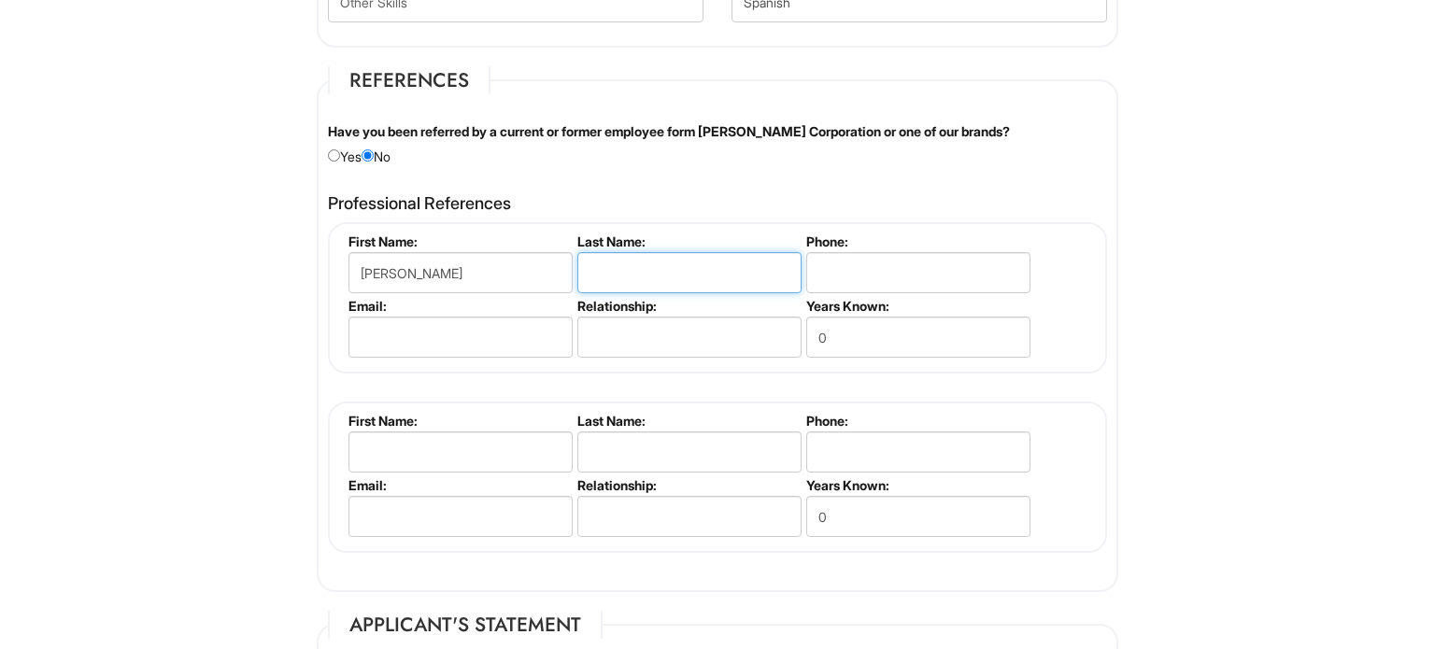
type input "l"
type input "\"
type input "Lopez"
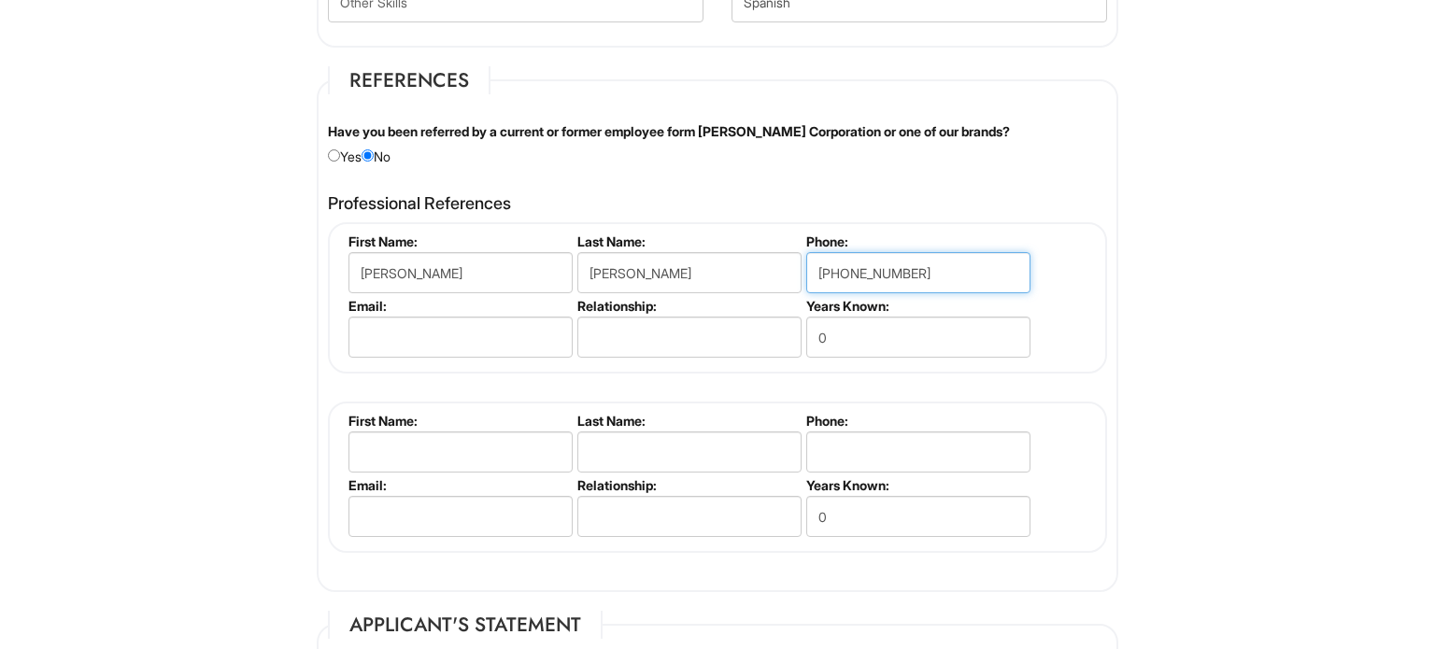
type input "646-575-0230"
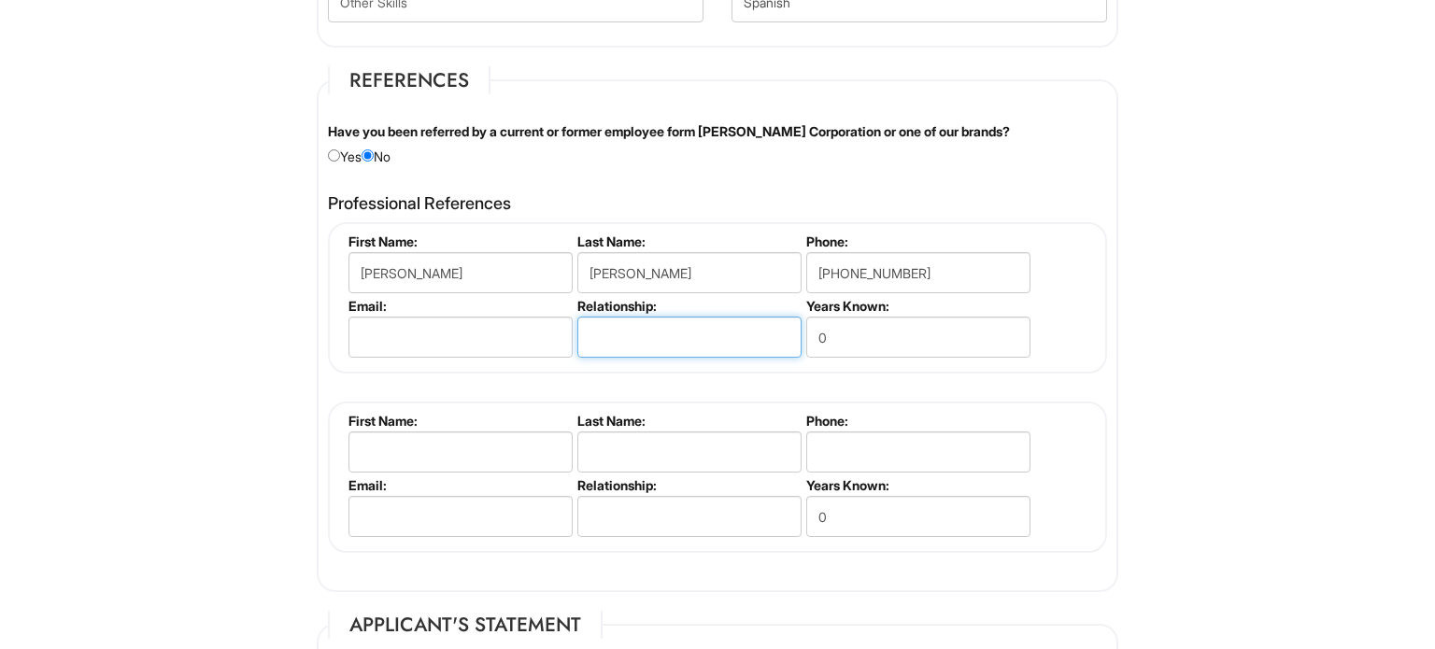
click at [600, 332] on input "text" at bounding box center [689, 337] width 224 height 41
type input "Manager"
type input "2"
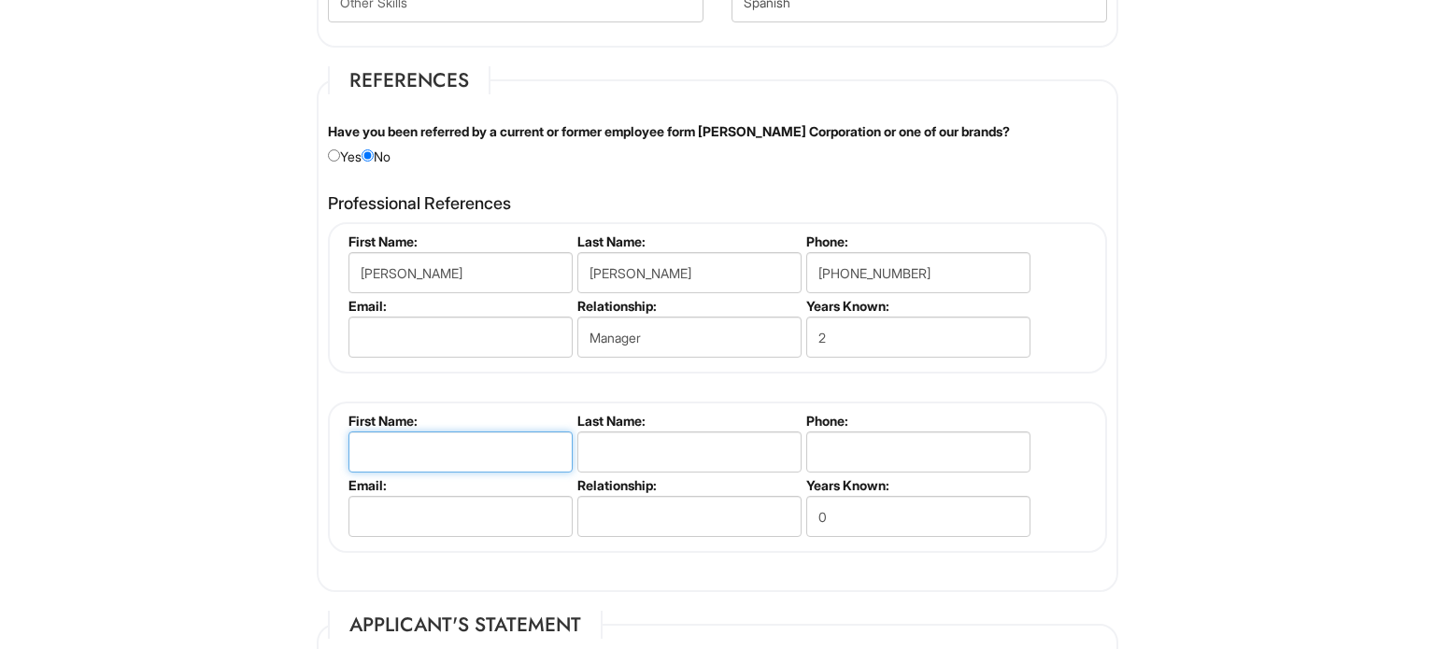
click at [433, 431] on input "text" at bounding box center [460, 451] width 224 height 41
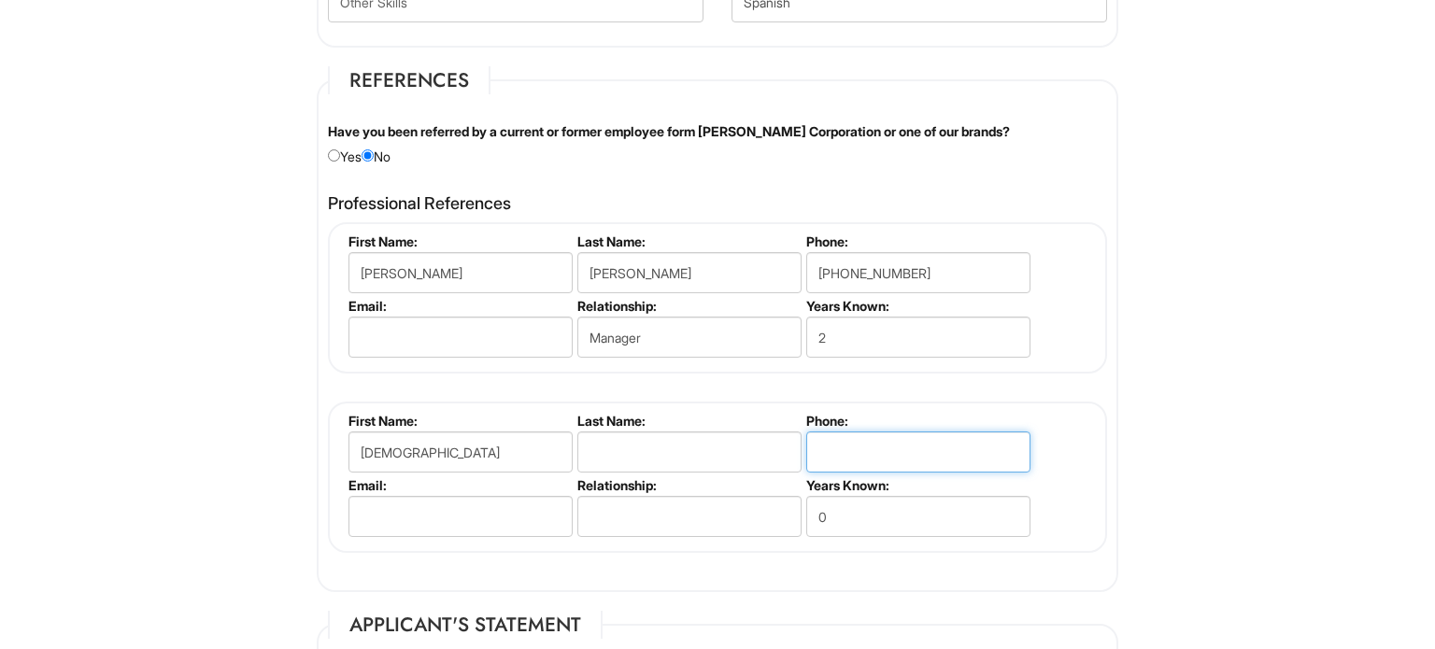
click at [913, 431] on input "tel" at bounding box center [918, 451] width 224 height 41
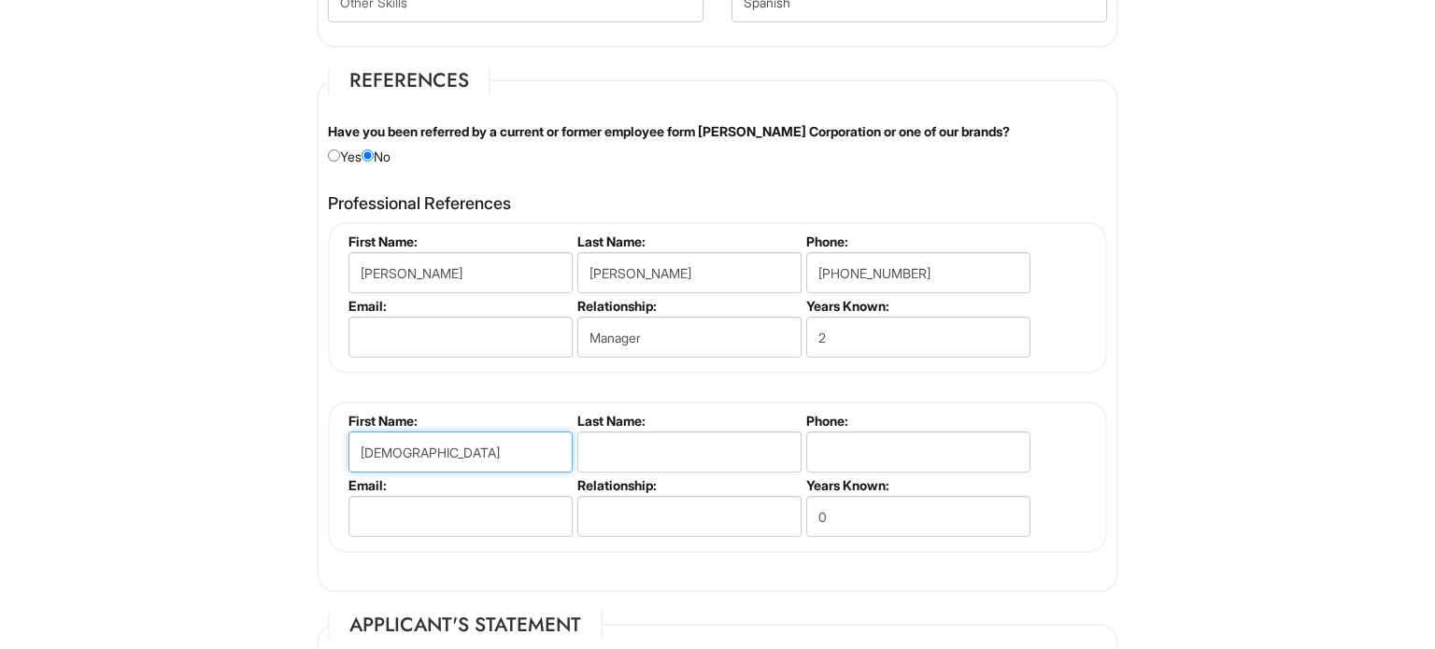
click at [492, 431] on input "Christi" at bounding box center [460, 451] width 224 height 41
type input "Christiam"
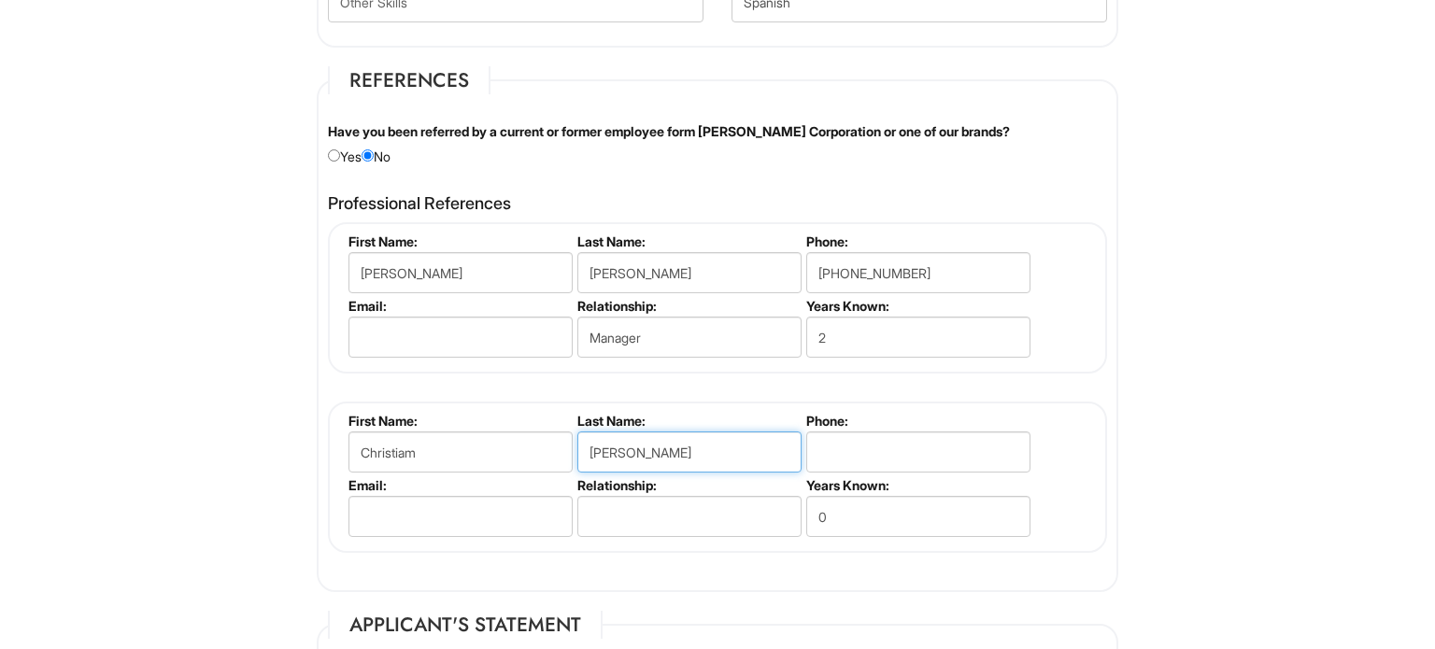
type input "Moya"
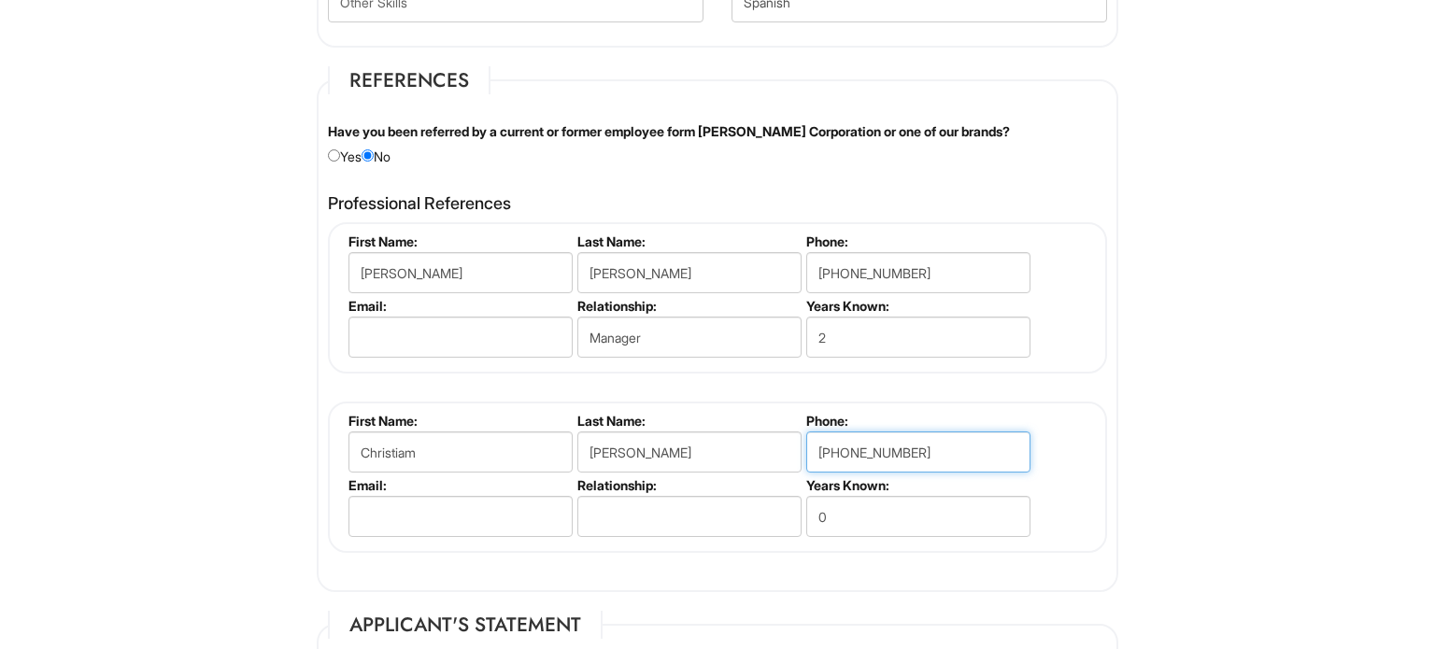
type input "909-363-5850"
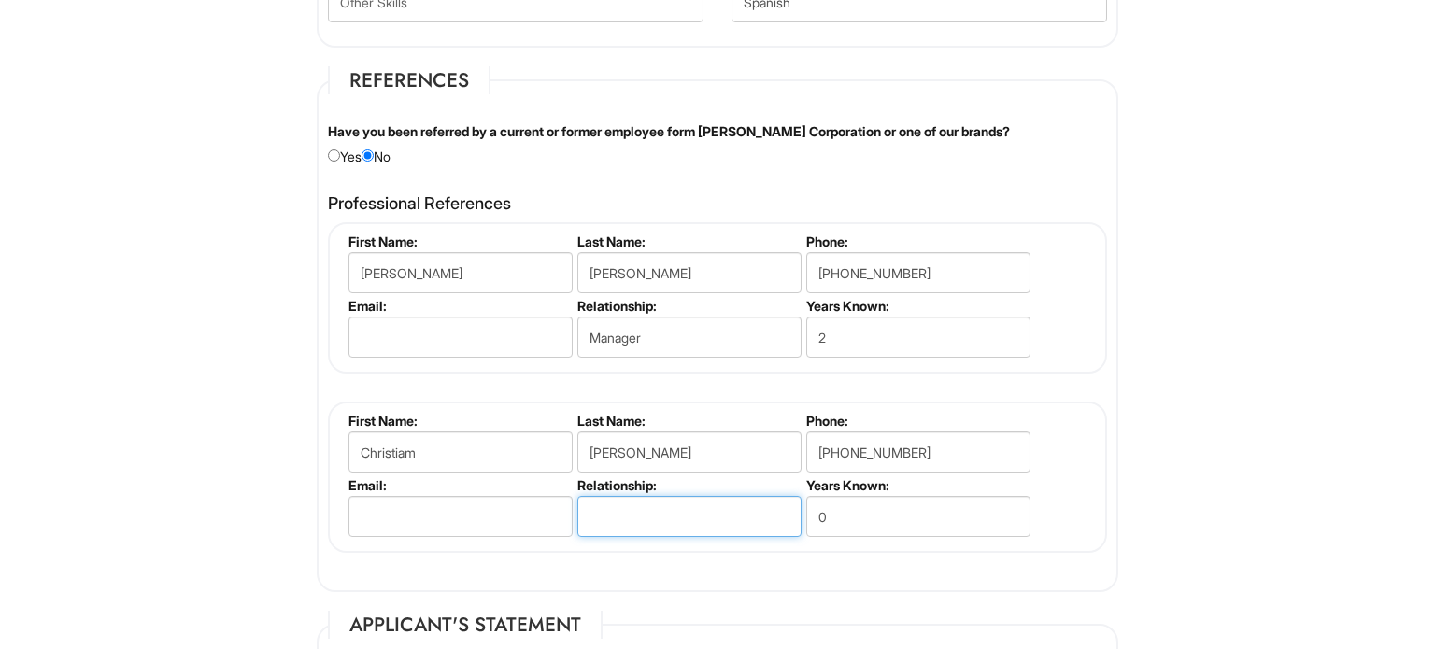
click at [652, 517] on input "text" at bounding box center [689, 516] width 224 height 41
type input "5"
type input "Manager"
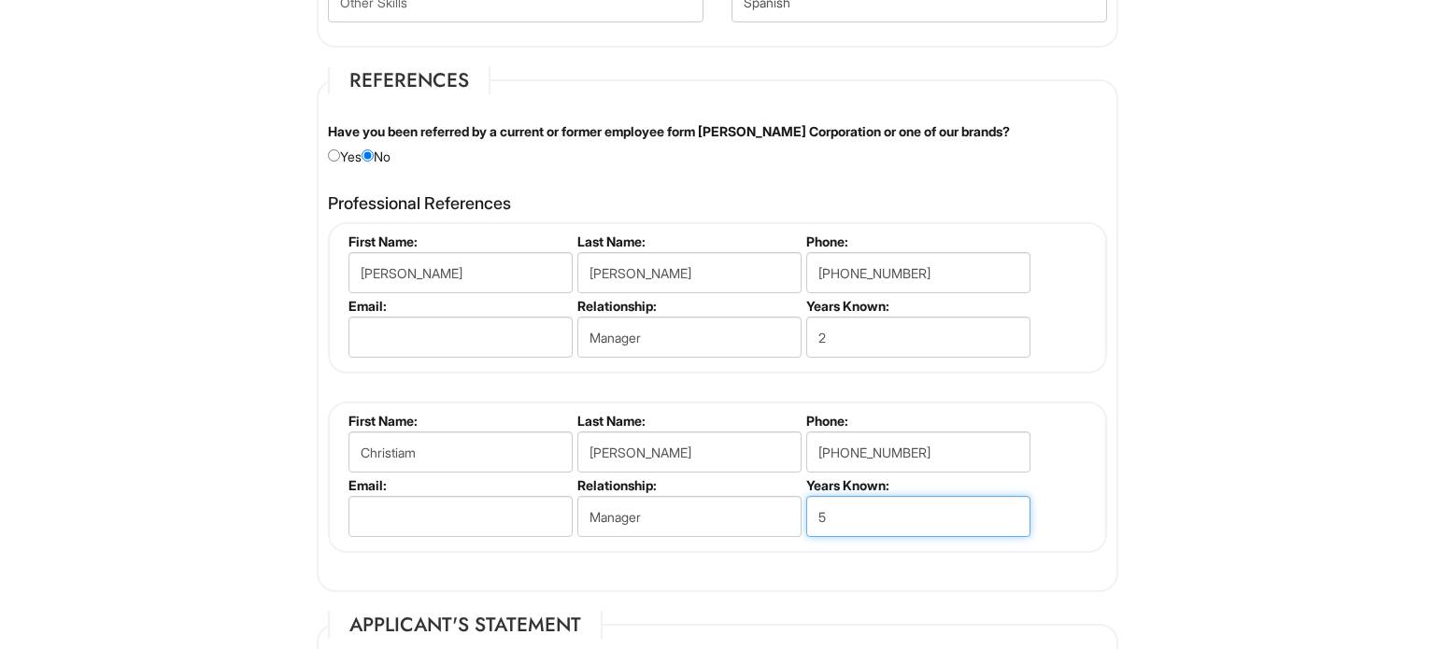
type input "5"
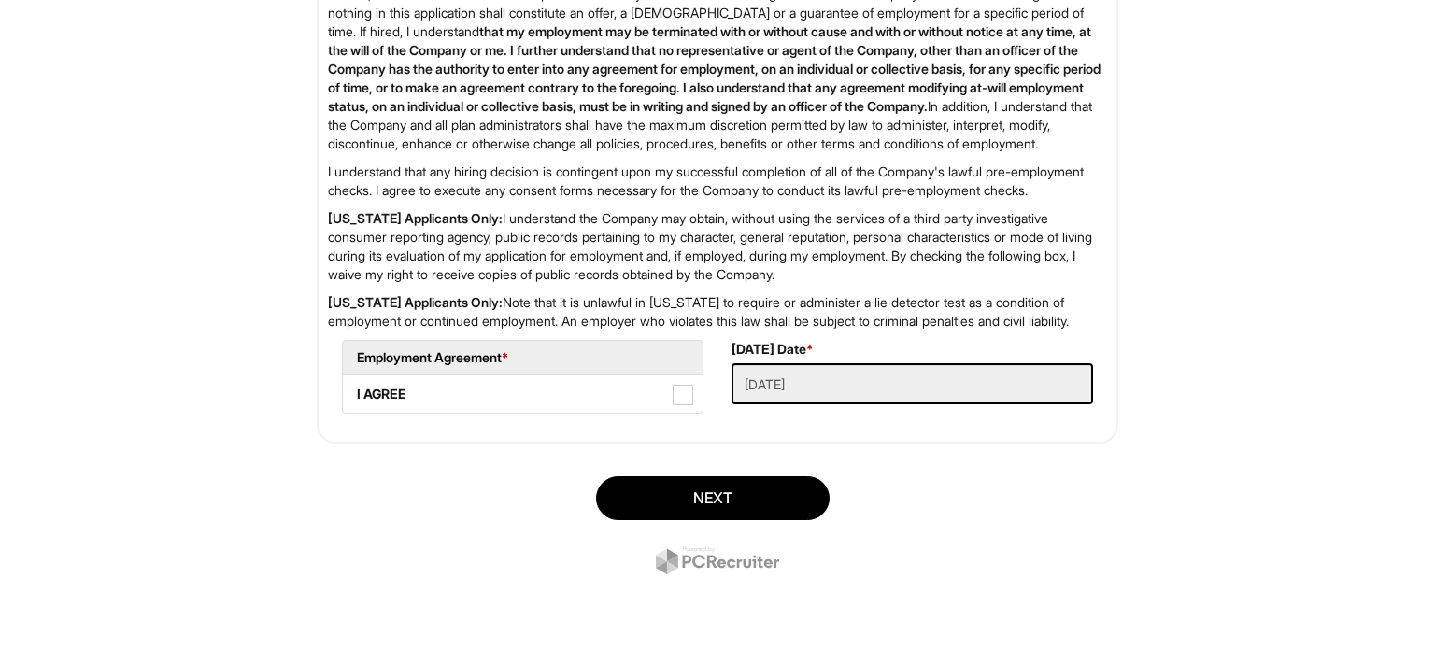
scroll to position [3060, 0]
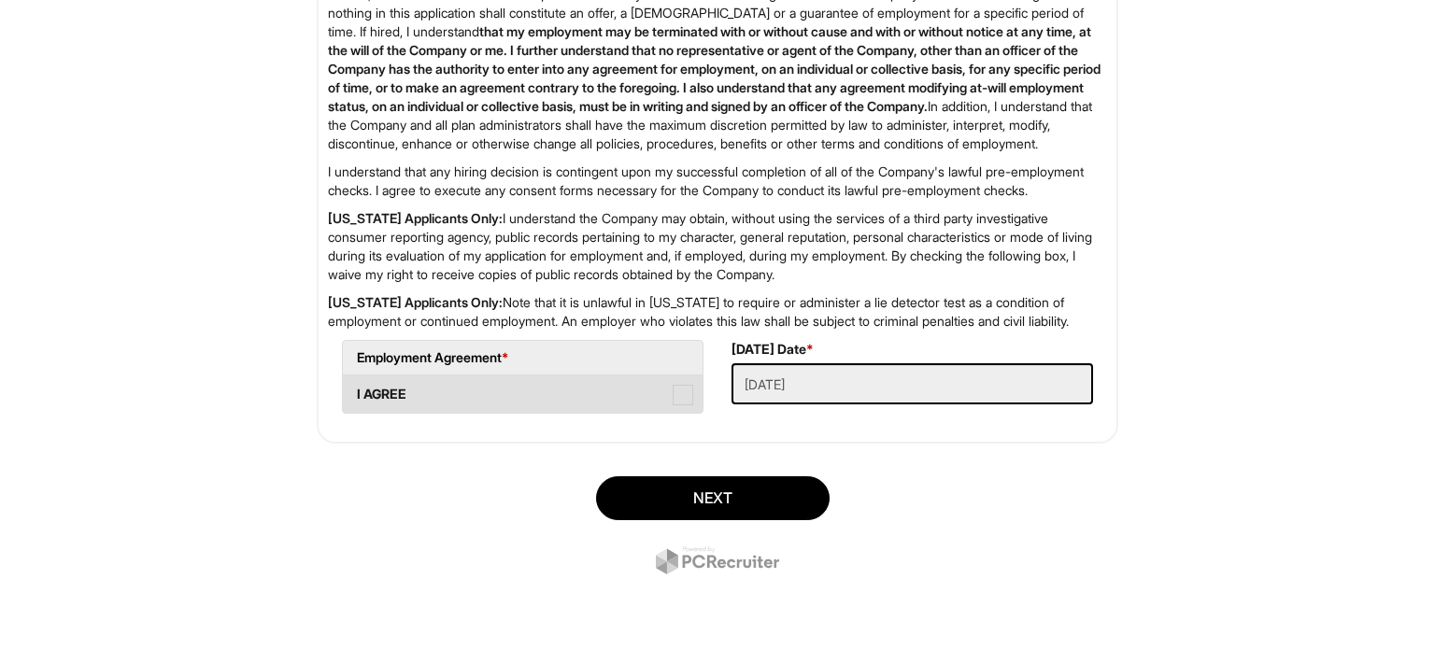
click at [673, 403] on span at bounding box center [682, 395] width 21 height 21
click at [355, 391] on AGREE "I AGREE" at bounding box center [349, 385] width 12 height 12
checkbox AGREE "true"
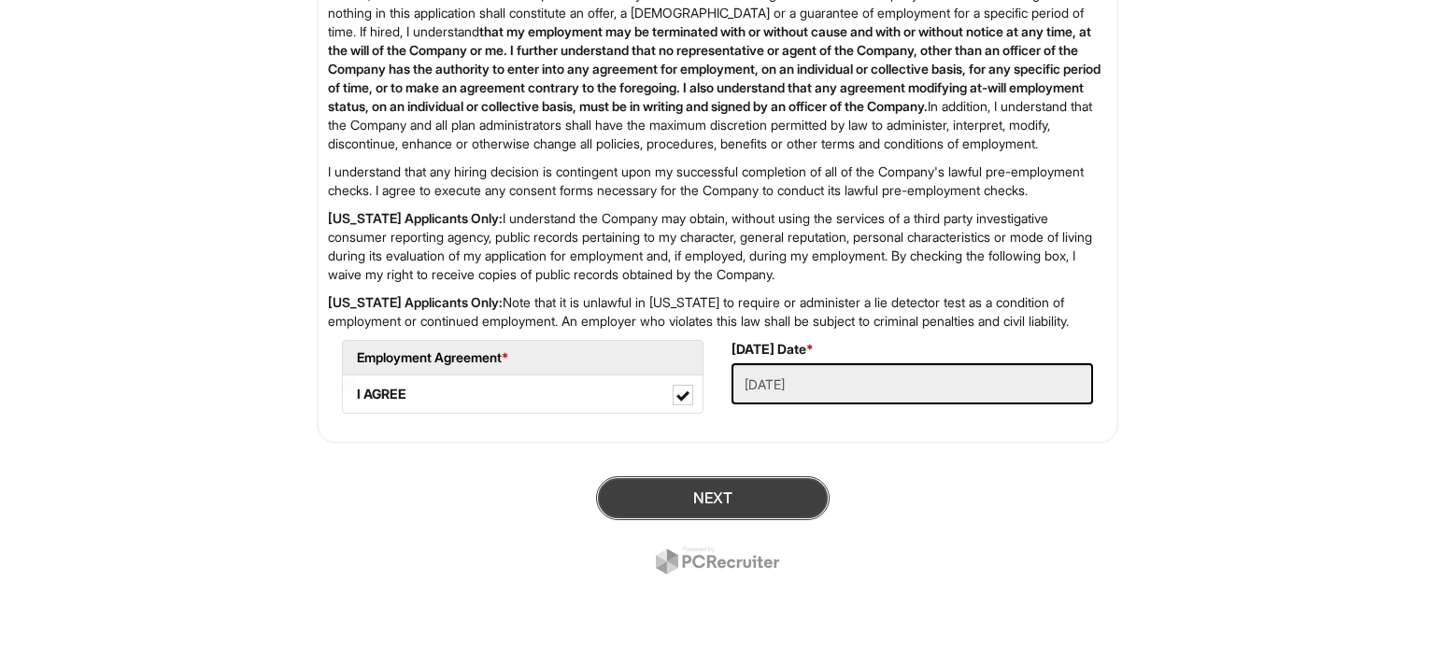
click at [712, 493] on button "Next" at bounding box center [712, 498] width 233 height 44
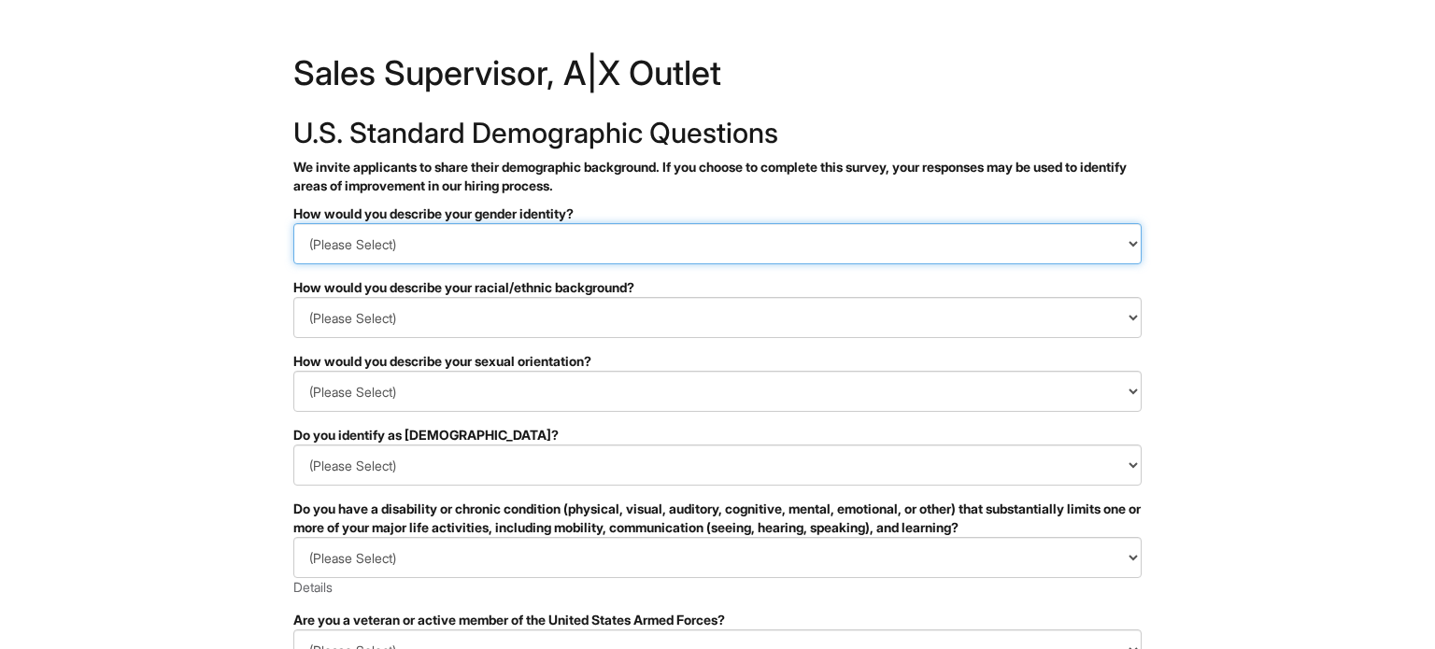
click at [581, 230] on select "(Please Select) Man Woman [DEMOGRAPHIC_DATA] I prefer to self-describe I don't …" at bounding box center [717, 243] width 848 height 41
select select "Woman"
click at [293, 223] on select "(Please Select) Man Woman [DEMOGRAPHIC_DATA] I prefer to self-describe I don't …" at bounding box center [717, 243] width 848 height 41
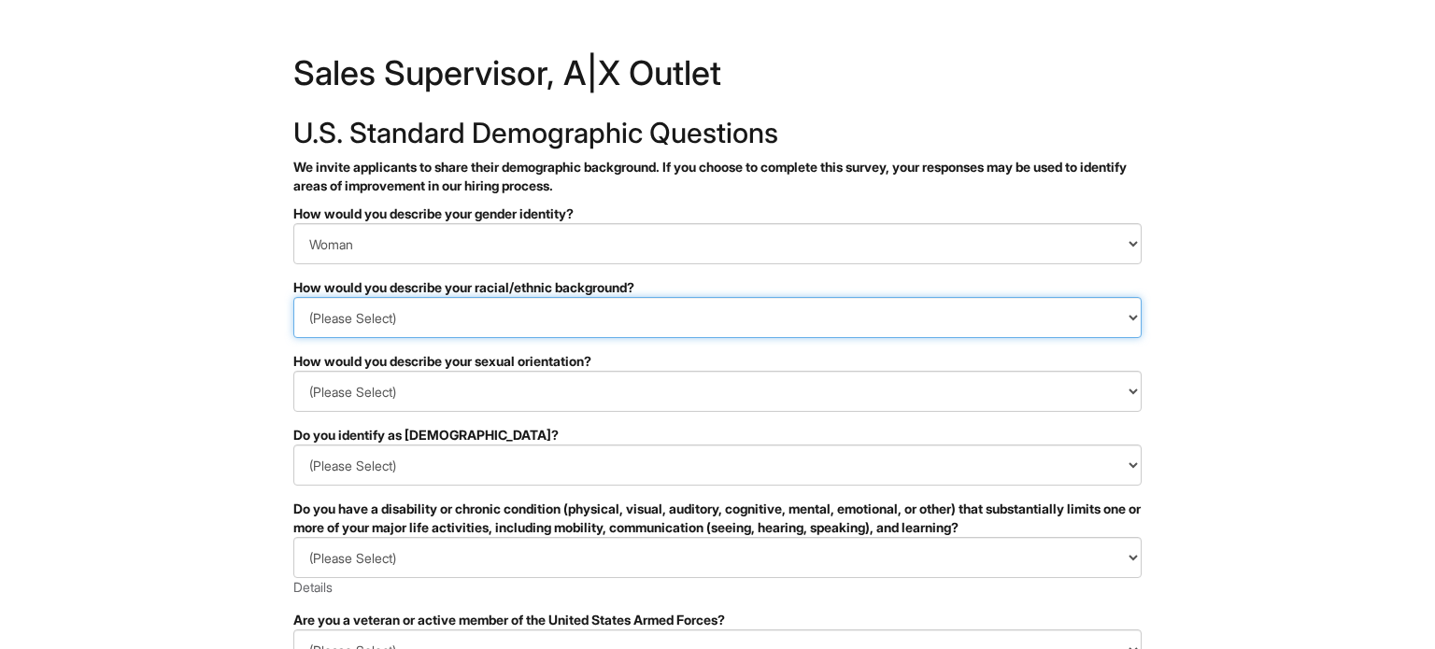
click at [582, 313] on select "(Please Select) [DEMOGRAPHIC_DATA] or of [DEMOGRAPHIC_DATA] descent [DEMOGRAPHI…" at bounding box center [717, 317] width 848 height 41
select select "Hispanic, Latinx or of Spanish Origin"
click at [293, 297] on select "(Please Select) [DEMOGRAPHIC_DATA] or of [DEMOGRAPHIC_DATA] descent [DEMOGRAPHI…" at bounding box center [717, 317] width 848 height 41
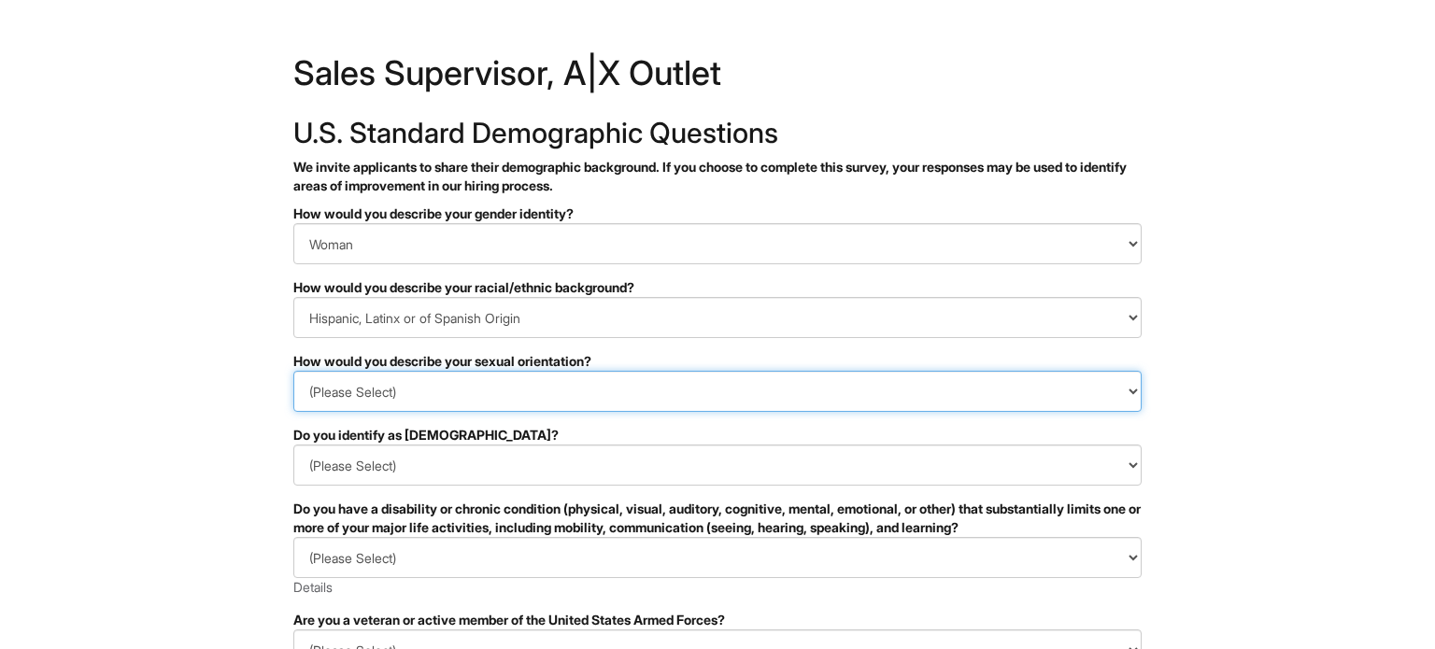
click at [539, 380] on select "(Please Select) [DEMOGRAPHIC_DATA] [DEMOGRAPHIC_DATA] and/or [DEMOGRAPHIC_DATA]…" at bounding box center [717, 391] width 848 height 41
select select "[DEMOGRAPHIC_DATA]"
click at [293, 371] on select "(Please Select) [DEMOGRAPHIC_DATA] [DEMOGRAPHIC_DATA] and/or [DEMOGRAPHIC_DATA]…" at bounding box center [717, 391] width 848 height 41
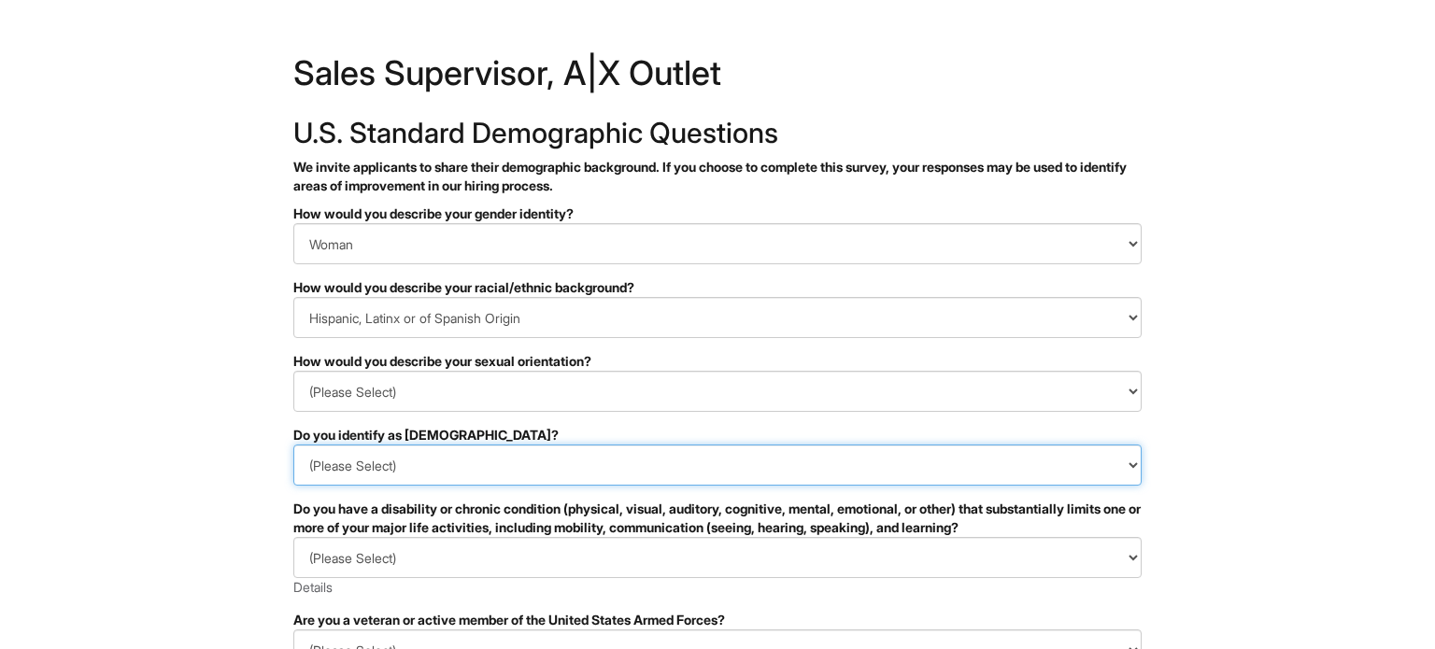
click at [557, 460] on select "(Please Select) Yes No I prefer to self-describe I don't wish to answer" at bounding box center [717, 465] width 848 height 41
select select "No"
click at [293, 445] on select "(Please Select) Yes No I prefer to self-describe I don't wish to answer" at bounding box center [717, 465] width 848 height 41
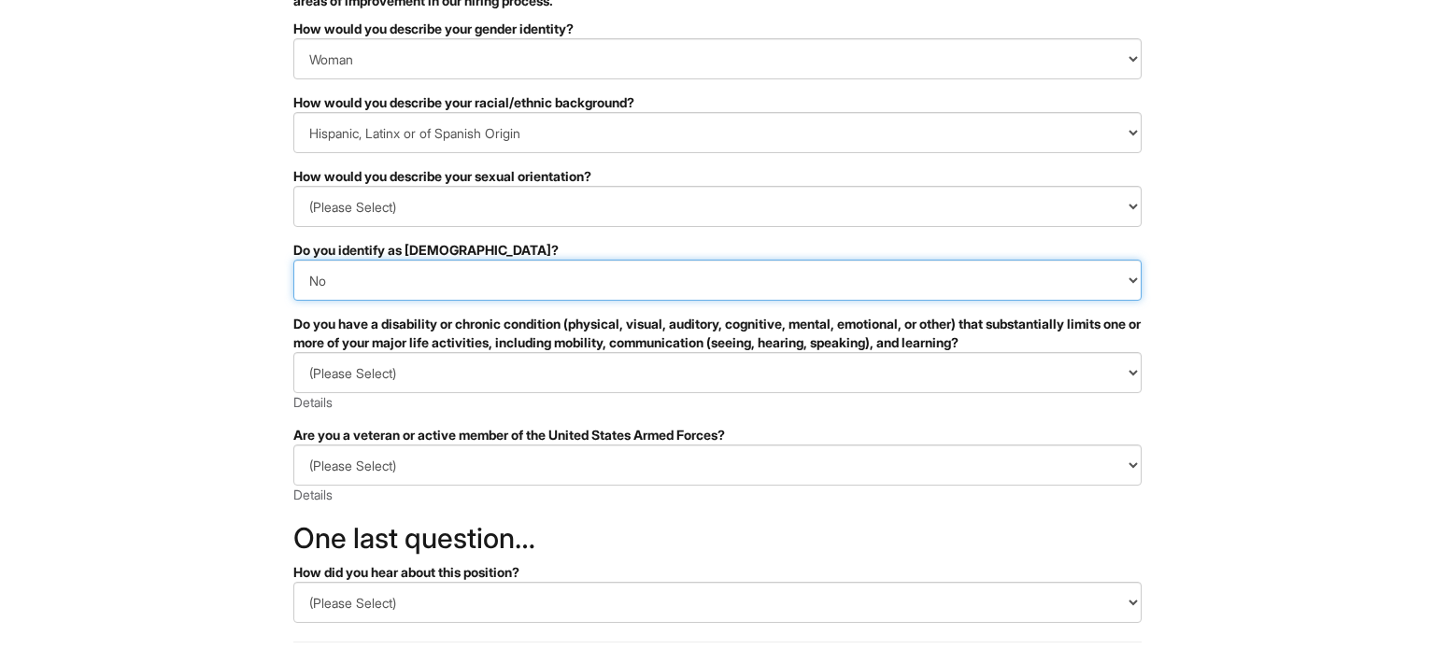
scroll to position [187, 0]
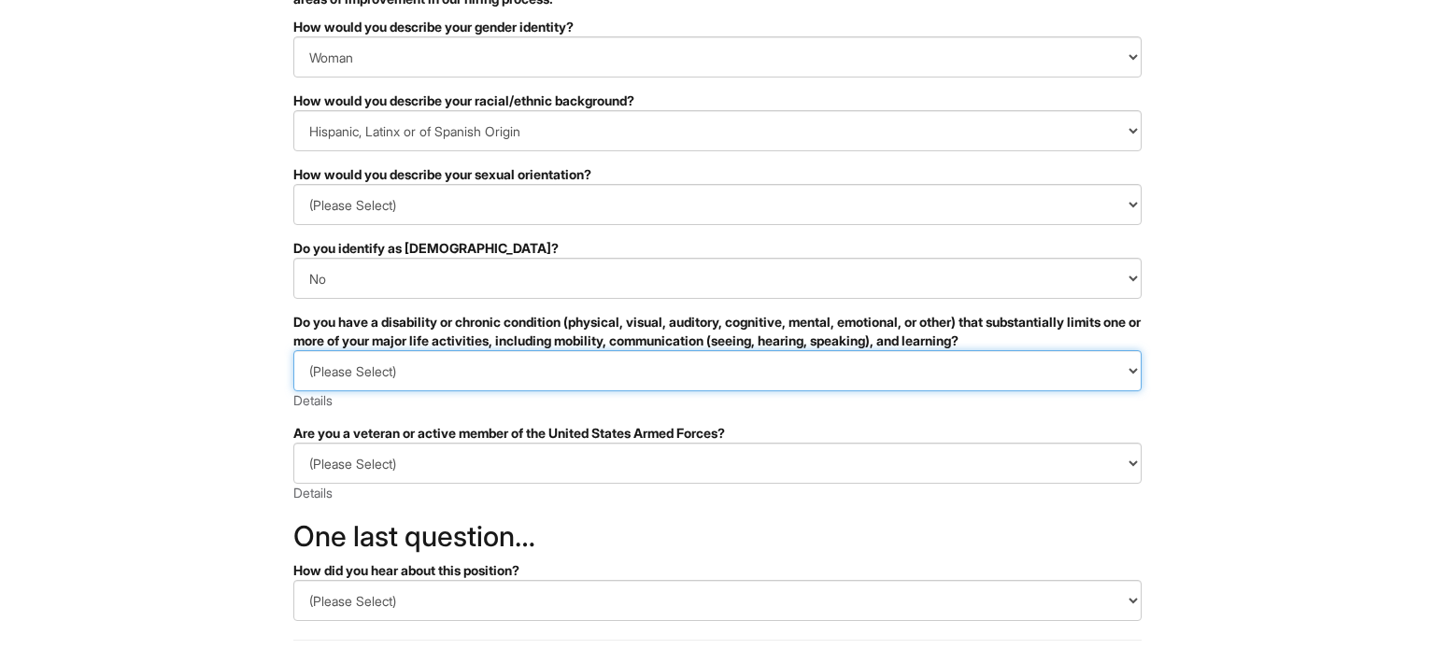
click at [572, 375] on select "(Please Select) YES, I HAVE A DISABILITY (or previously had a disability) NO, I…" at bounding box center [717, 370] width 848 height 41
select select "YES, I HAVE A DISABILITY (or previously had a disability)"
click at [293, 350] on select "(Please Select) YES, I HAVE A DISABILITY (or previously had a disability) NO, I…" at bounding box center [717, 370] width 848 height 41
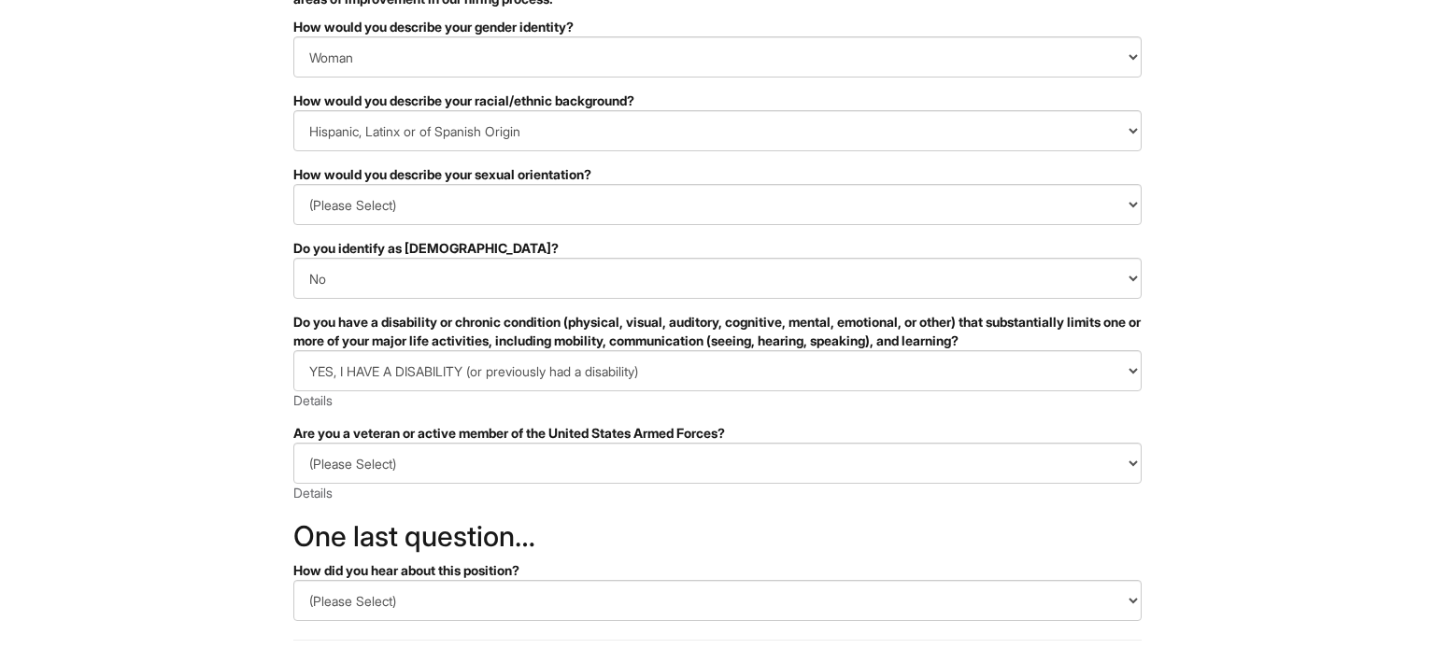
click at [546, 405] on div "(Please Select) YES, I HAVE A DISABILITY (or previously had a disability) NO, I…" at bounding box center [717, 380] width 848 height 60
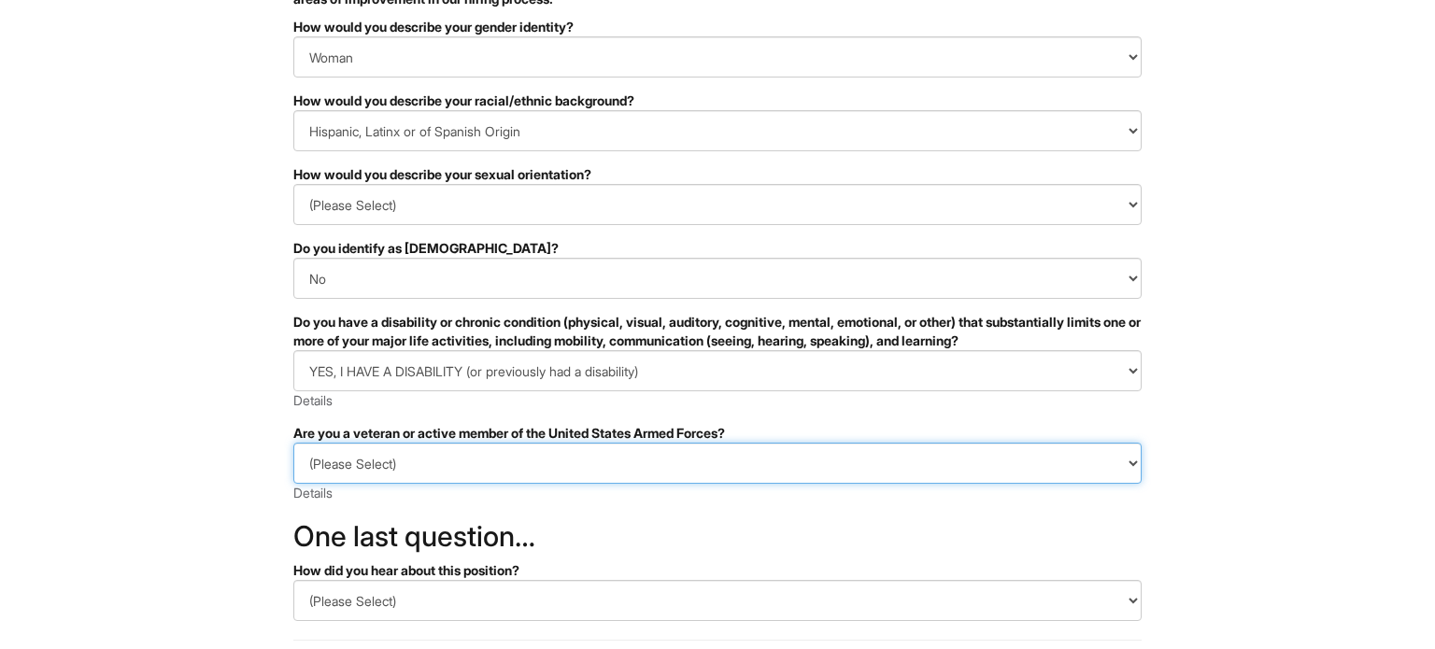
click at [537, 459] on select "(Please Select) I IDENTIFY AS ONE OR MORE OF THE CLASSIFICATIONS OF PROTECTED V…" at bounding box center [717, 463] width 848 height 41
select select "I AM NOT A PROTECTED VETERAN"
click at [293, 443] on select "(Please Select) I IDENTIFY AS ONE OR MORE OF THE CLASSIFICATIONS OF PROTECTED V…" at bounding box center [717, 463] width 848 height 41
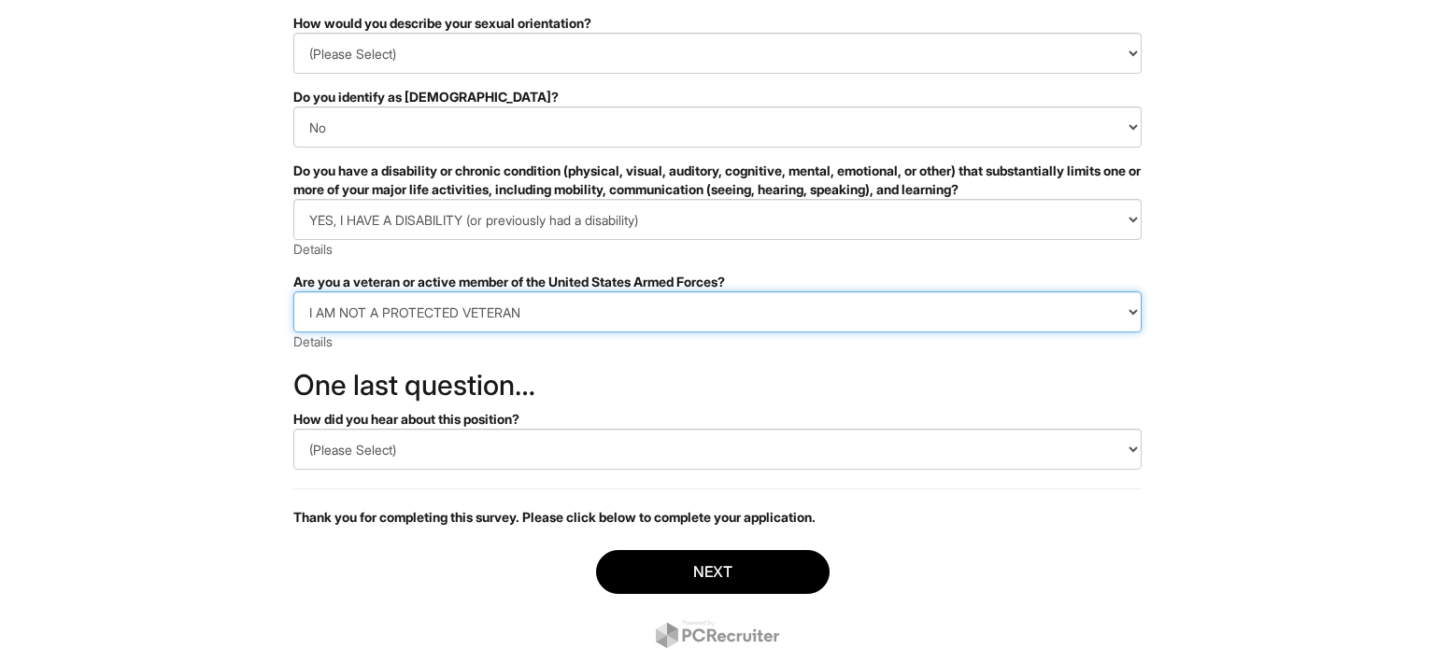
scroll to position [339, 0]
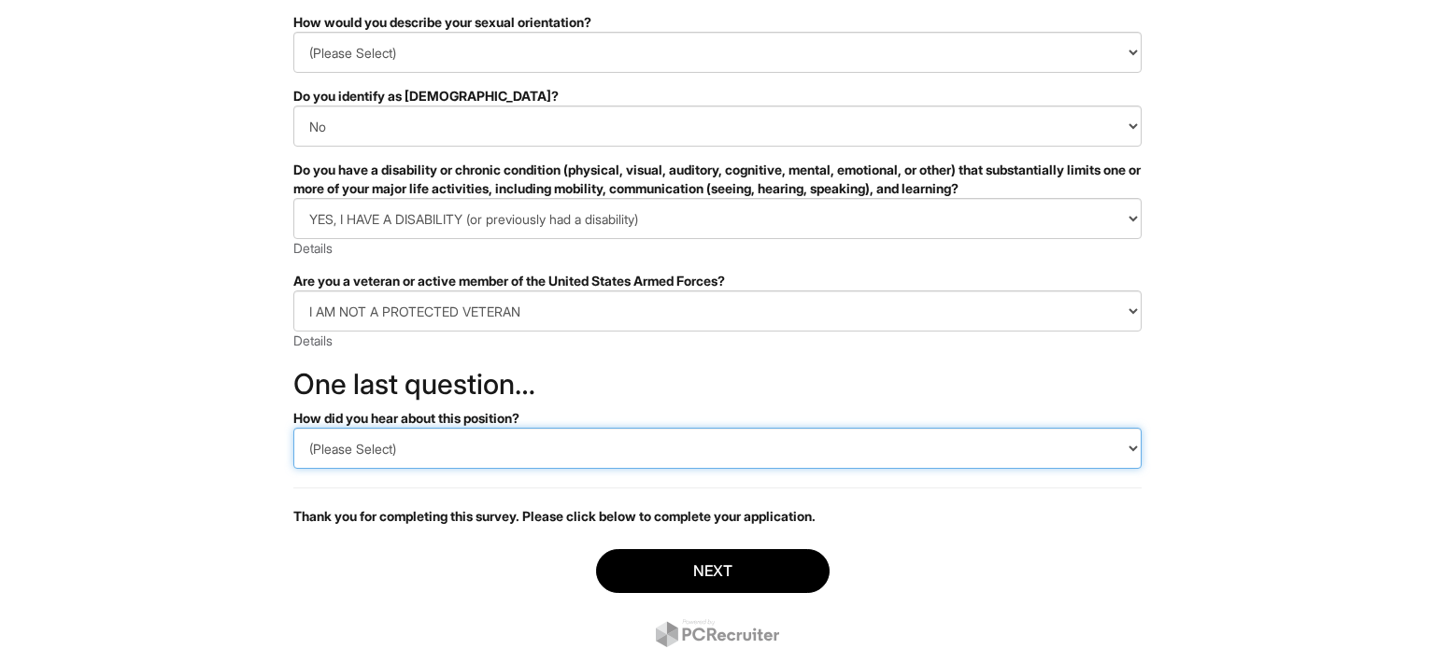
click at [379, 458] on select "(Please Select) CareerBuilder Indeed LinkedIn Monster Referral Other" at bounding box center [717, 448] width 848 height 41
select select "LinkedIn"
click at [293, 428] on select "(Please Select) CareerBuilder Indeed LinkedIn Monster Referral Other" at bounding box center [717, 448] width 848 height 41
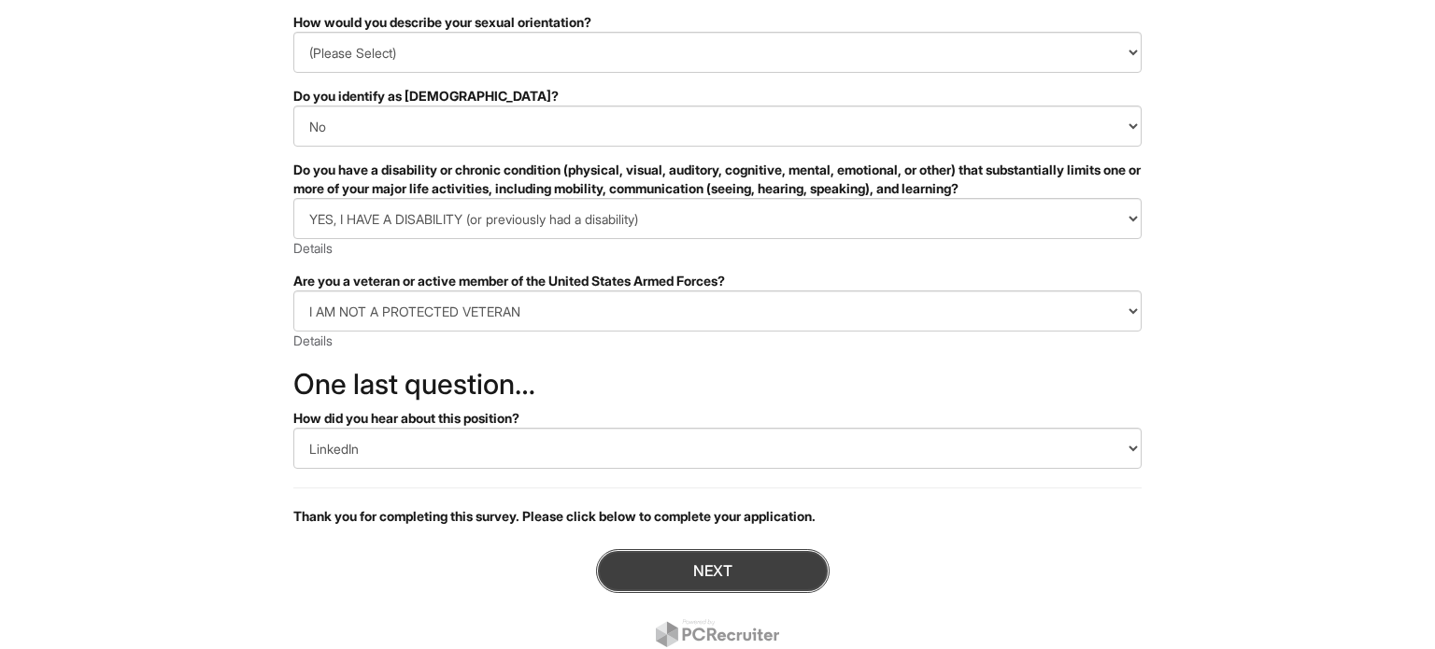
click at [718, 571] on button "Next" at bounding box center [712, 571] width 233 height 44
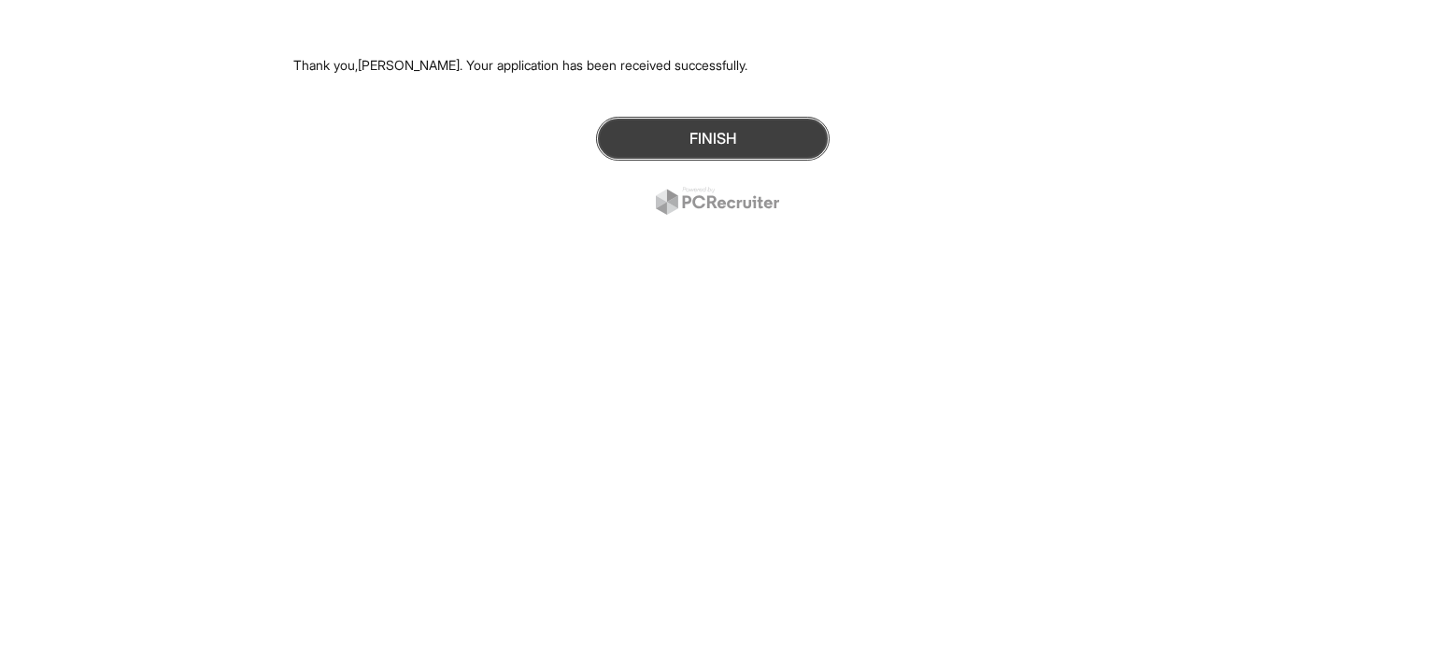
click at [710, 139] on button "Finish" at bounding box center [712, 139] width 233 height 44
